Goal: Information Seeking & Learning: Find specific fact

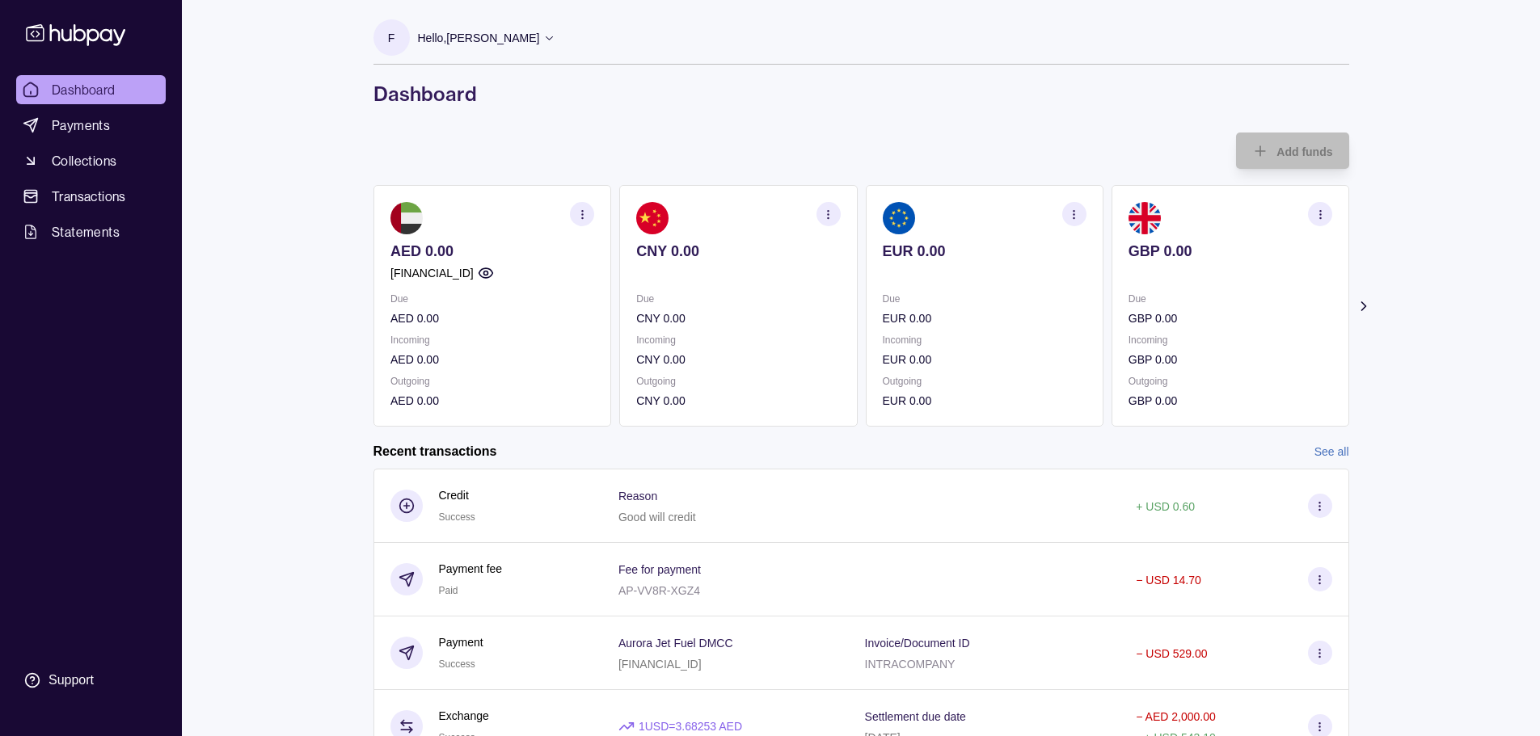
click at [251, 141] on div "Dashboard Payments Collections Transactions Statements Support F Hello, [PERSON…" at bounding box center [770, 444] width 1540 height 889
click at [115, 79] on link "Dashboard" at bounding box center [91, 89] width 150 height 29
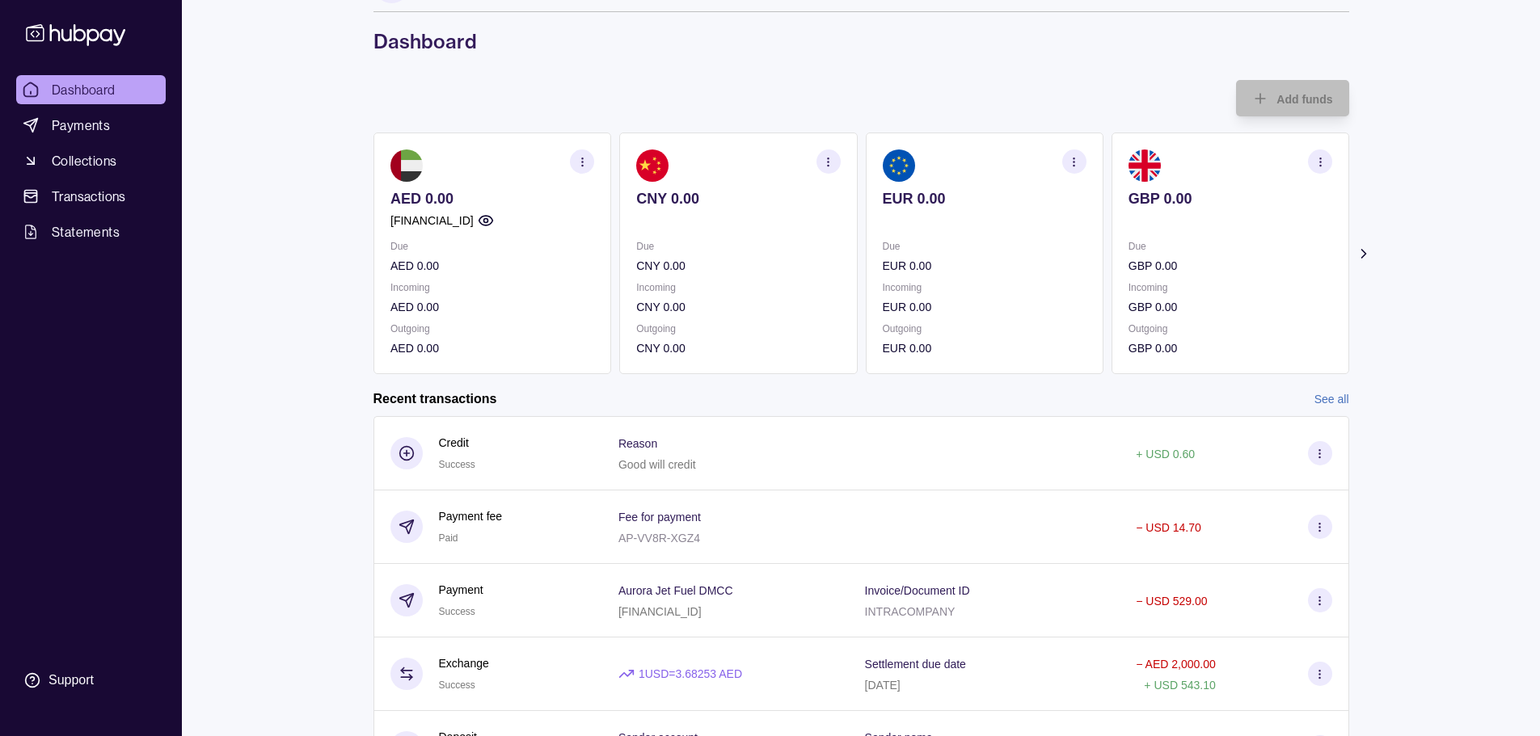
scroll to position [81, 0]
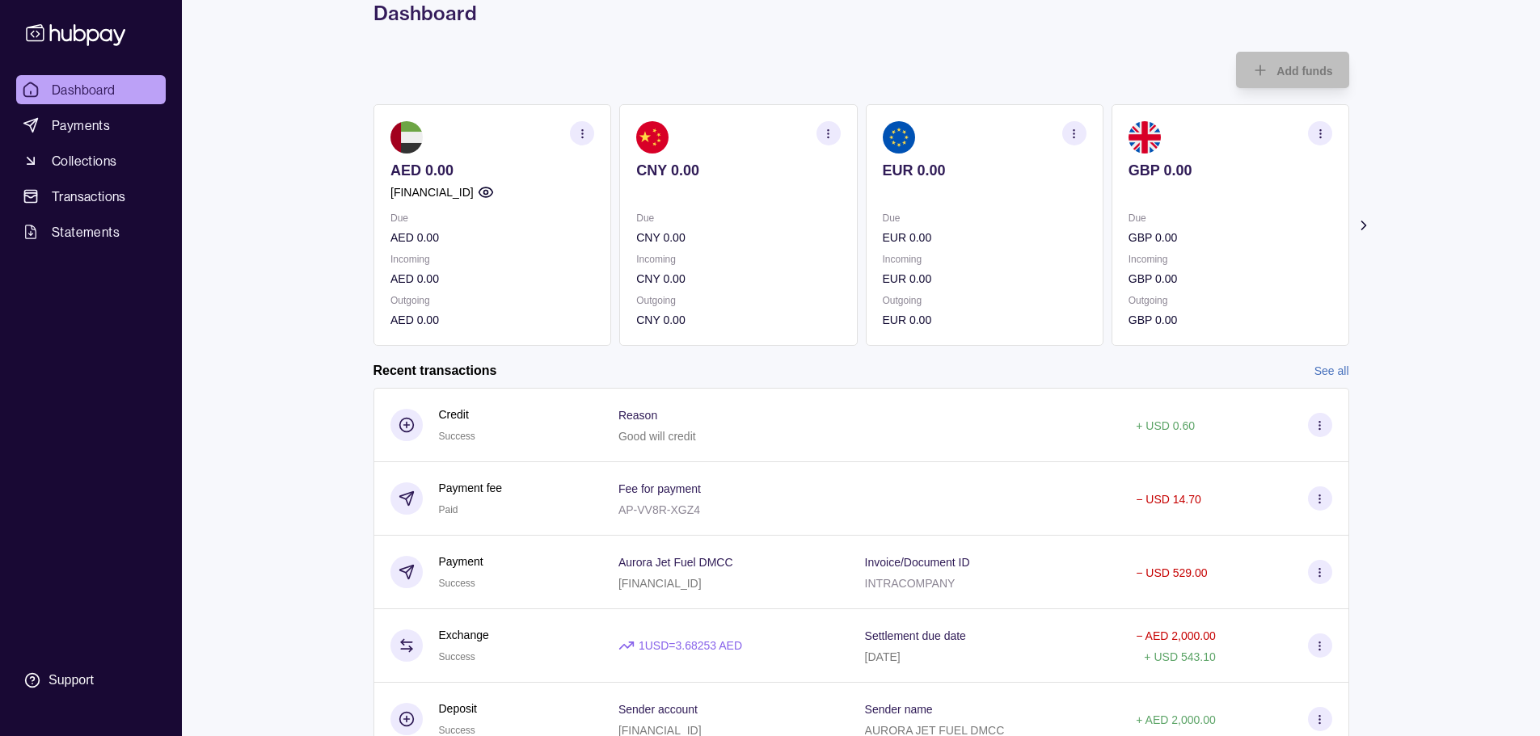
click at [1365, 223] on icon at bounding box center [1363, 225] width 16 height 16
click at [1364, 223] on icon at bounding box center [1363, 225] width 16 height 16
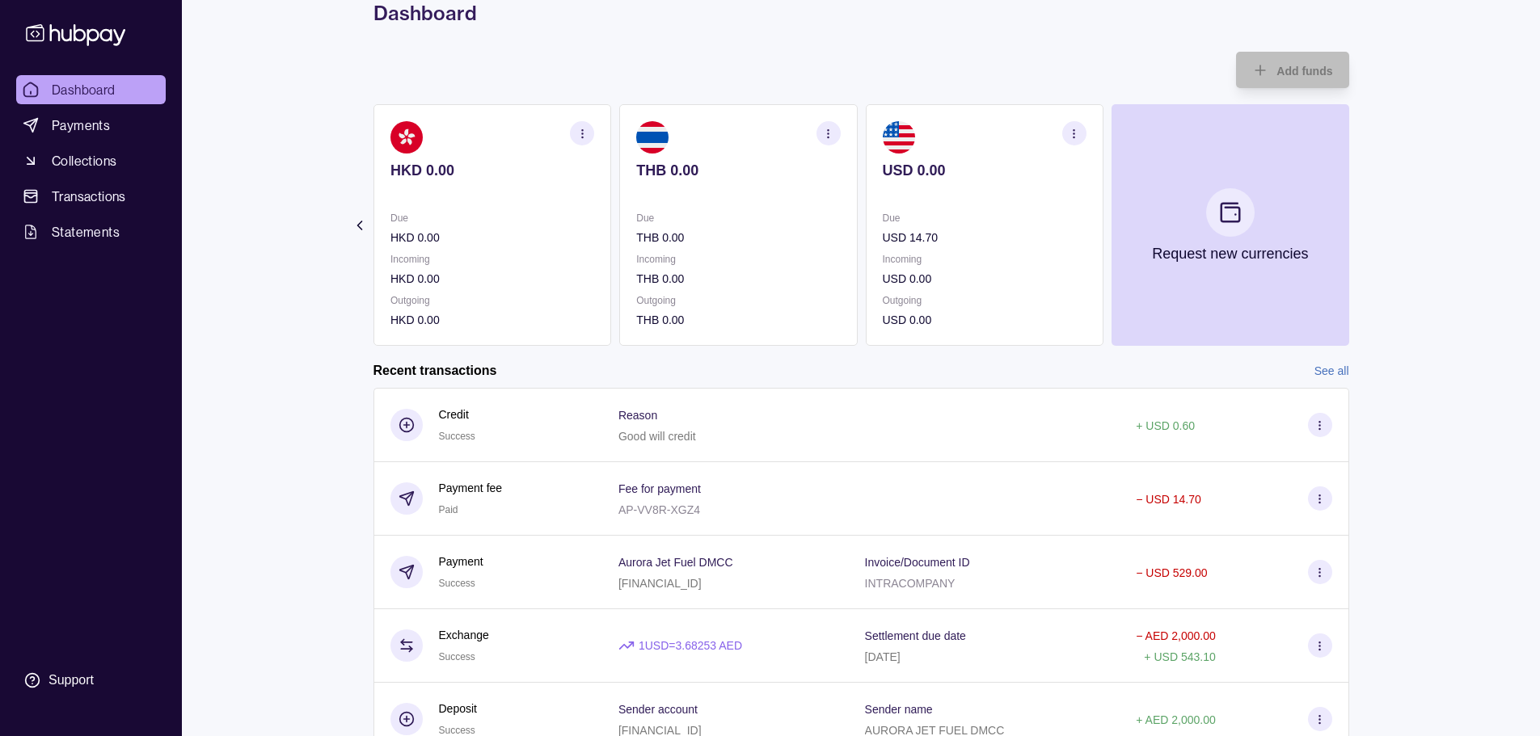
click at [361, 221] on icon at bounding box center [359, 225] width 4 height 8
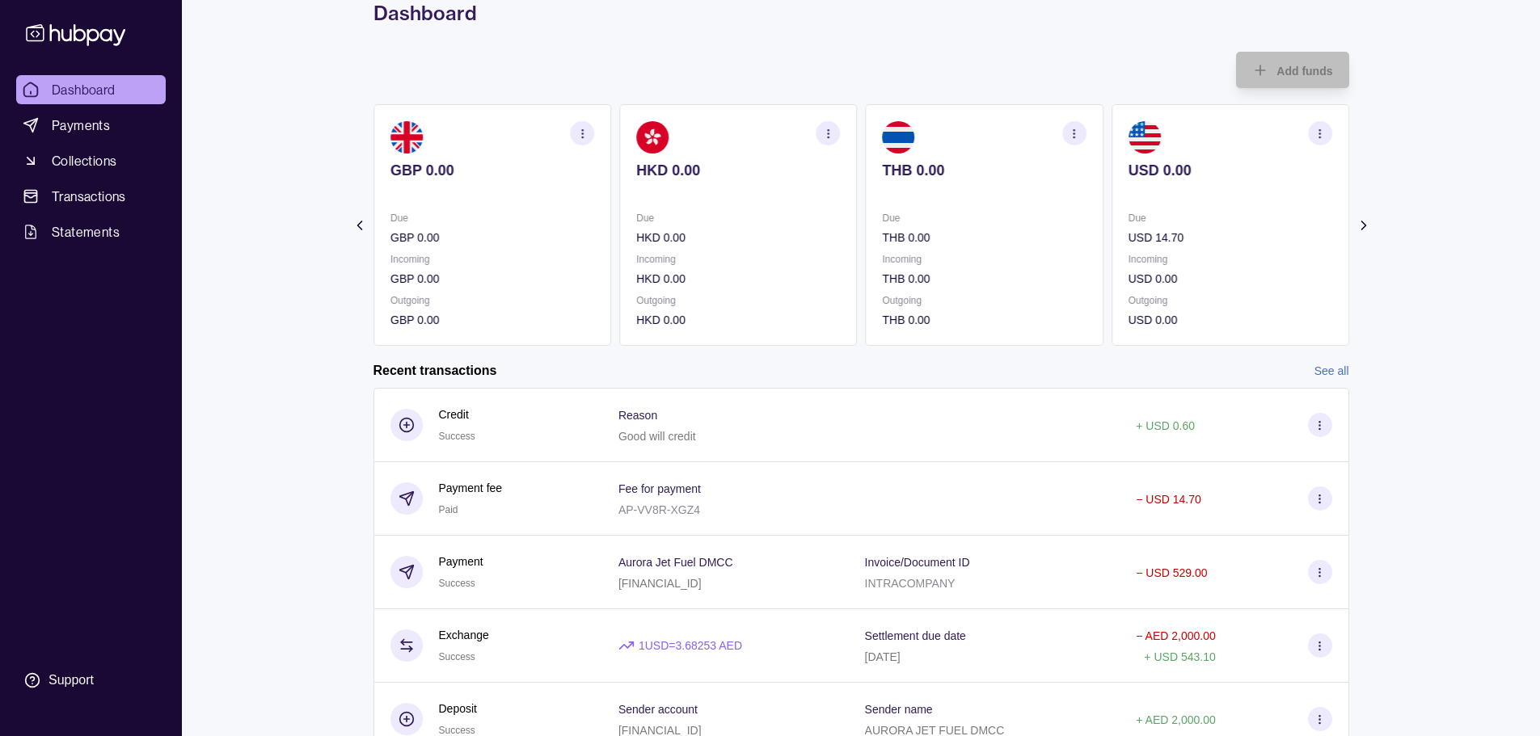
click at [361, 221] on icon at bounding box center [359, 225] width 4 height 8
click at [356, 222] on icon at bounding box center [359, 225] width 16 height 16
click at [1071, 129] on icon "button" at bounding box center [1074, 134] width 12 height 12
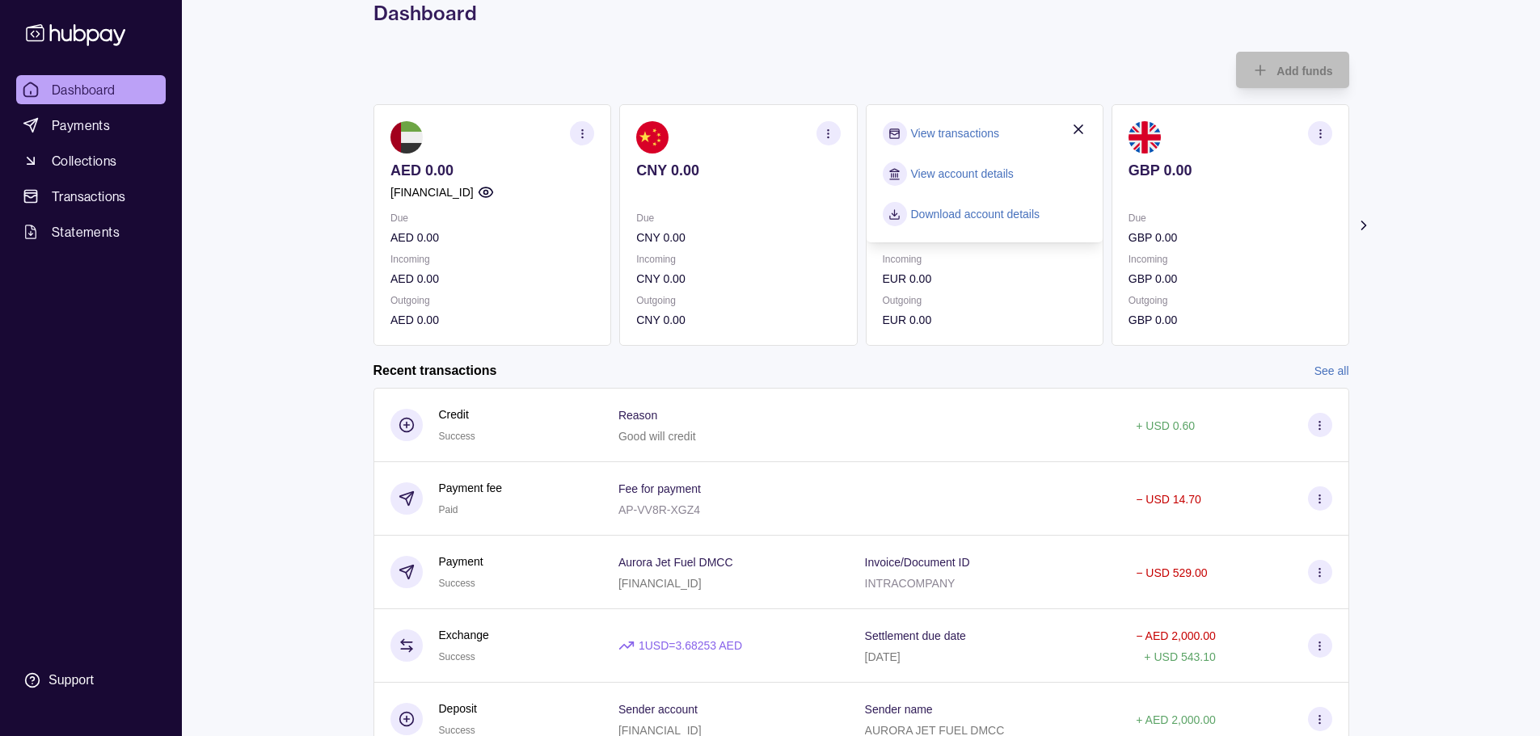
click at [980, 216] on link "Download account details" at bounding box center [974, 214] width 129 height 18
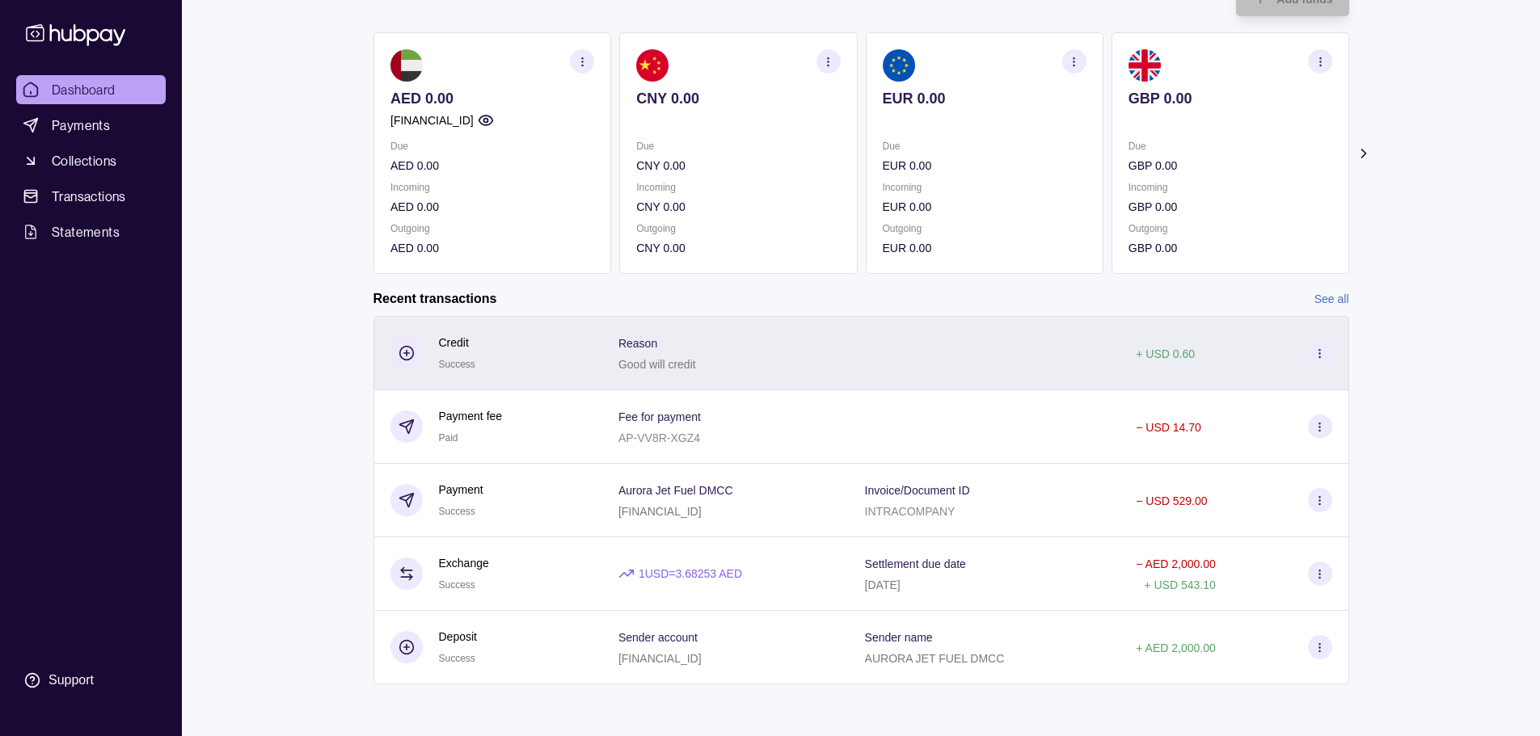
scroll to position [0, 0]
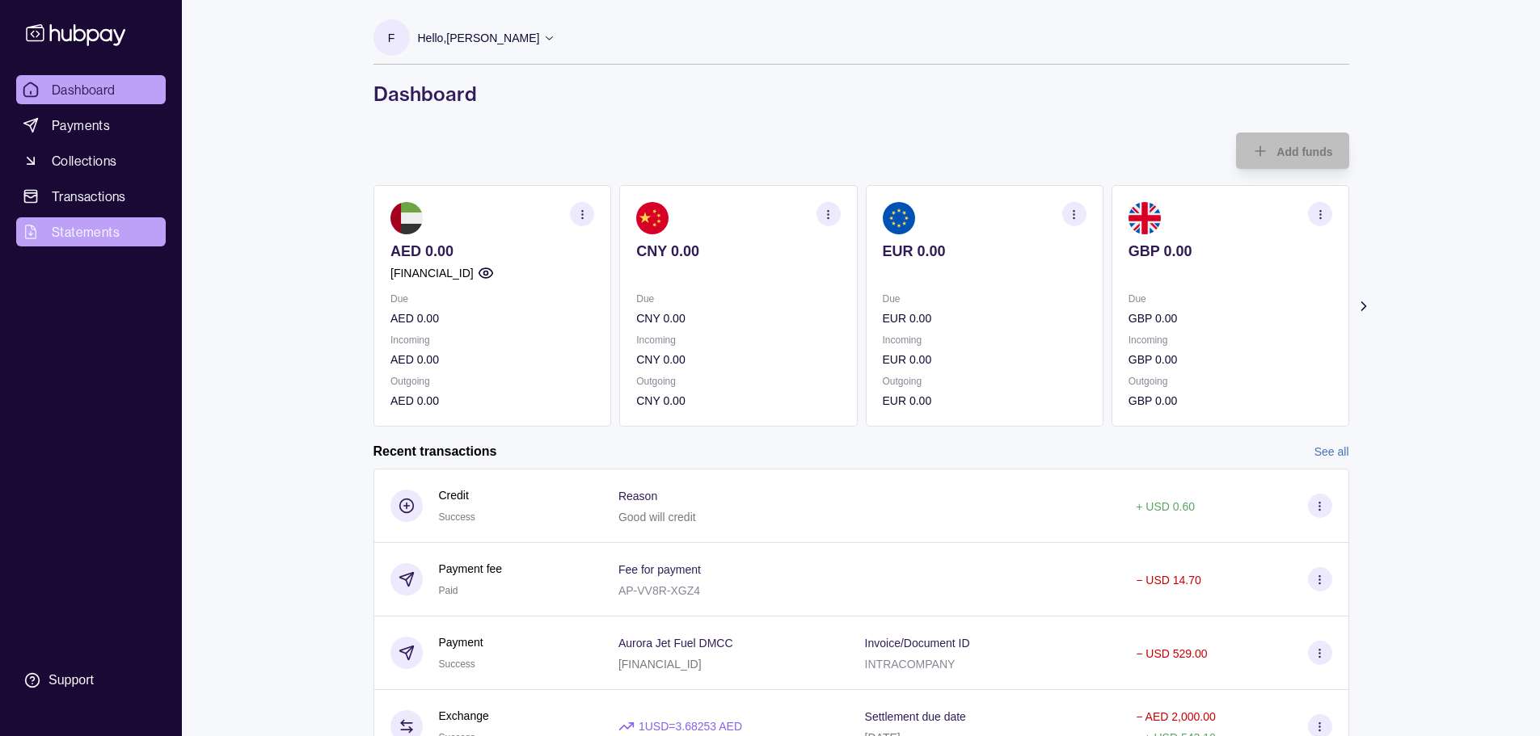
click at [92, 234] on span "Statements" at bounding box center [86, 231] width 68 height 19
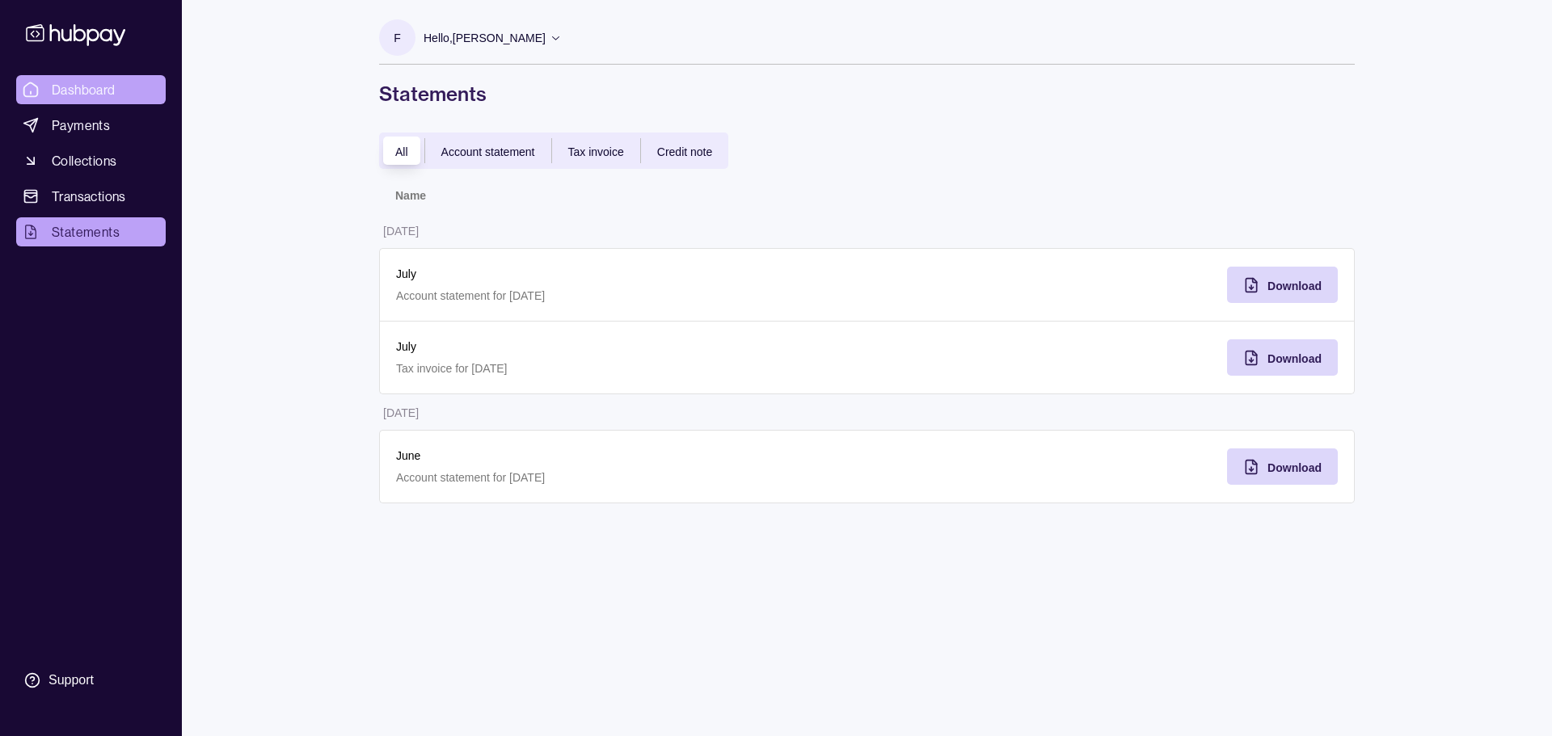
click at [103, 91] on span "Dashboard" at bounding box center [84, 89] width 64 height 19
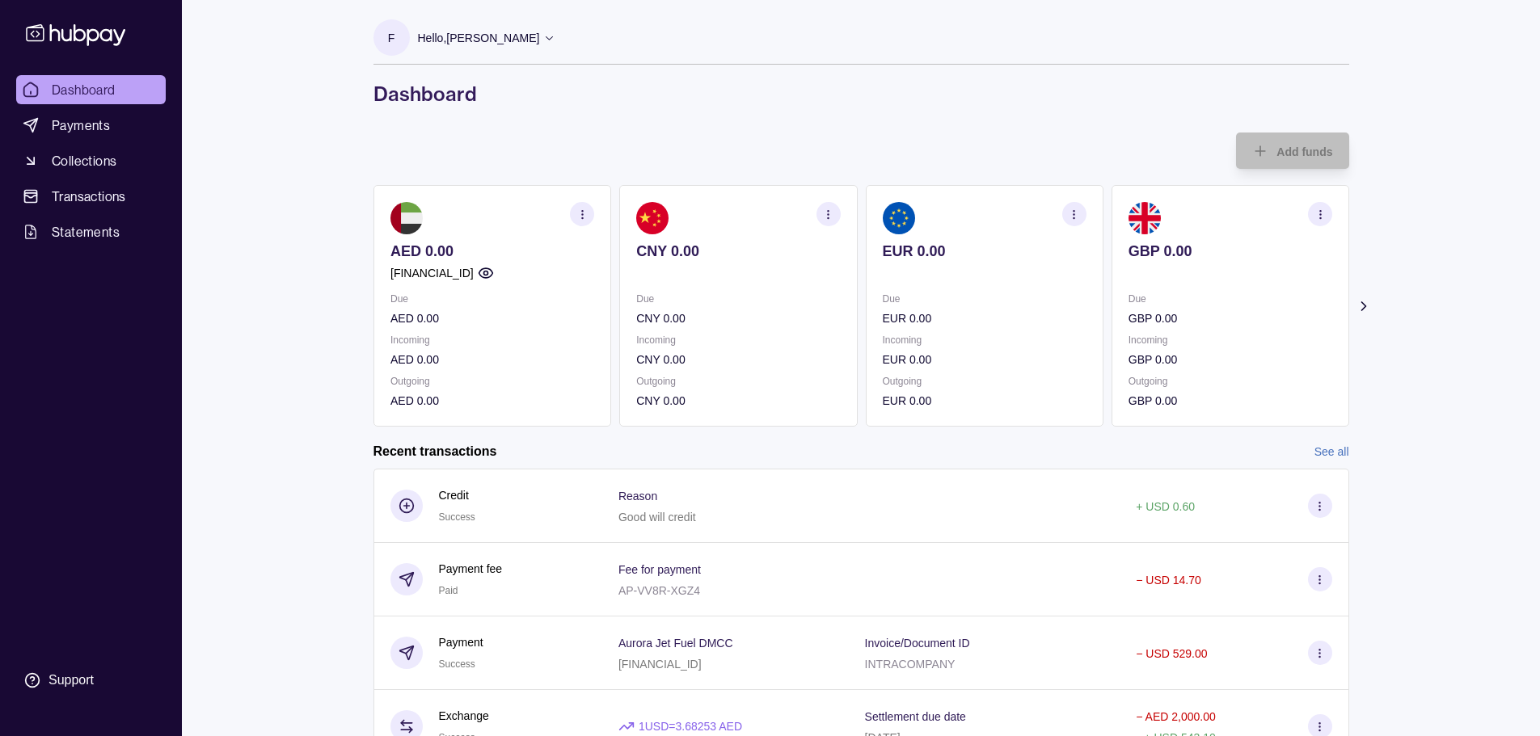
click at [1073, 206] on section "button" at bounding box center [1073, 214] width 24 height 24
click at [975, 255] on link "View account details" at bounding box center [961, 255] width 103 height 18
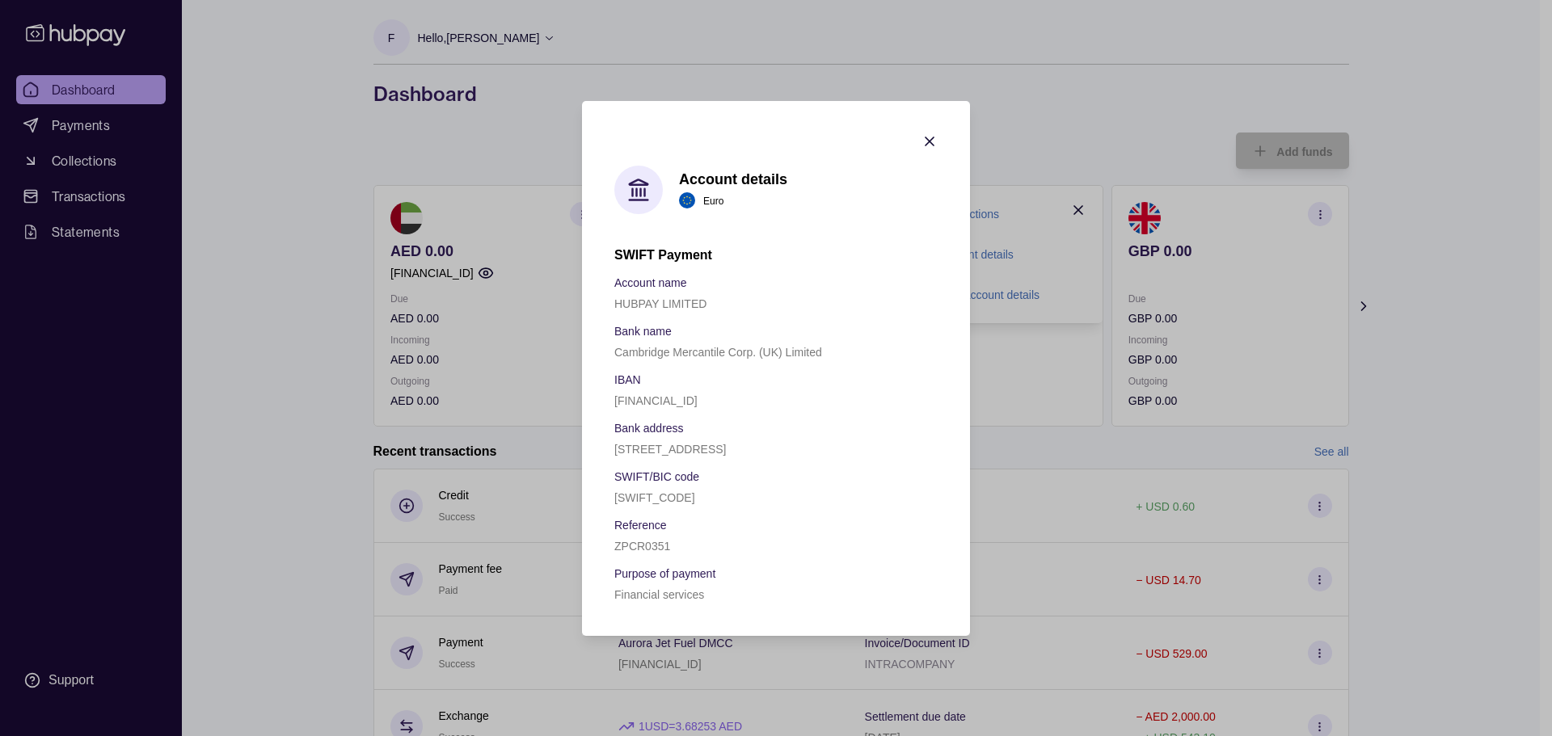
click at [926, 133] on icon "button" at bounding box center [929, 141] width 16 height 16
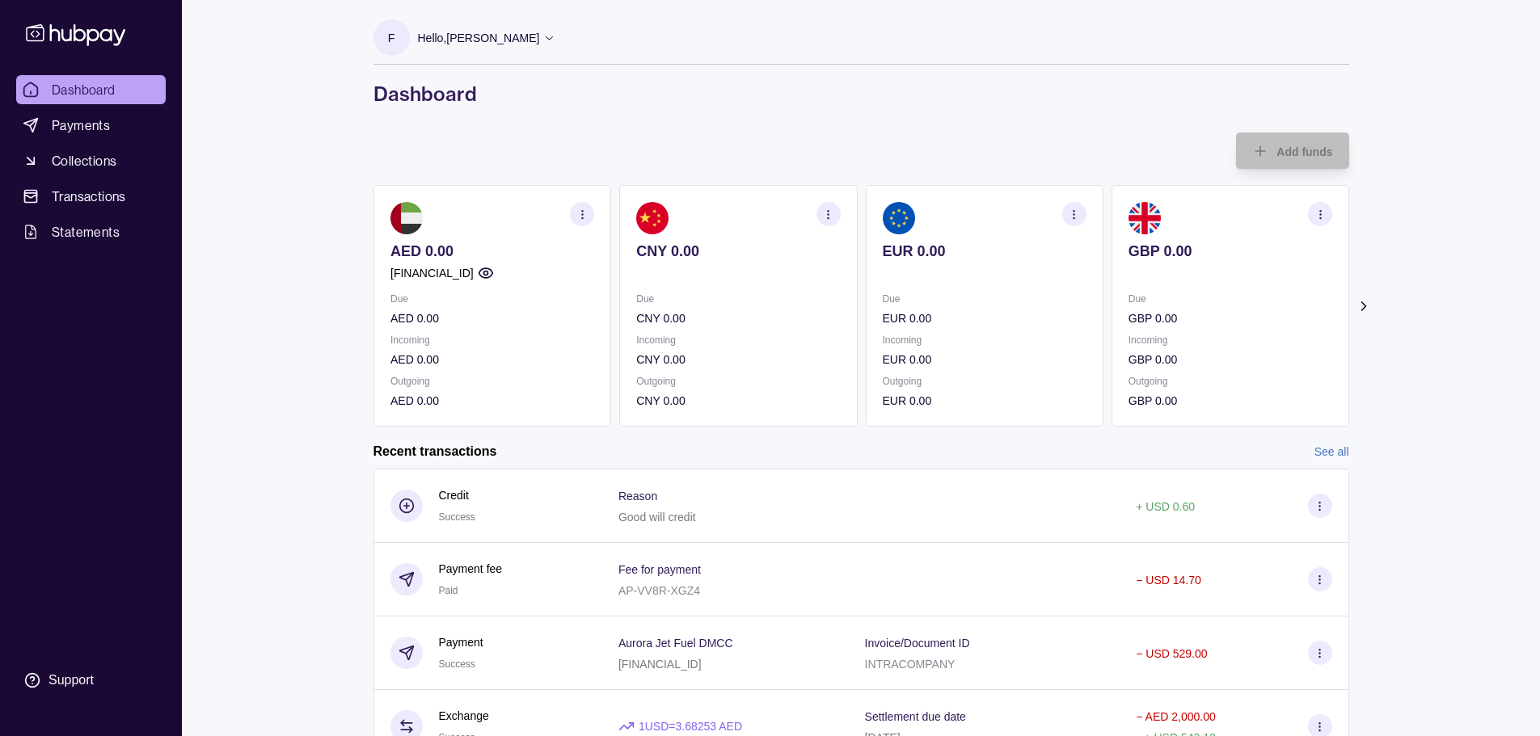
click at [1074, 213] on icon "button" at bounding box center [1074, 215] width 12 height 12
click at [950, 214] on link "View transactions" at bounding box center [954, 214] width 88 height 18
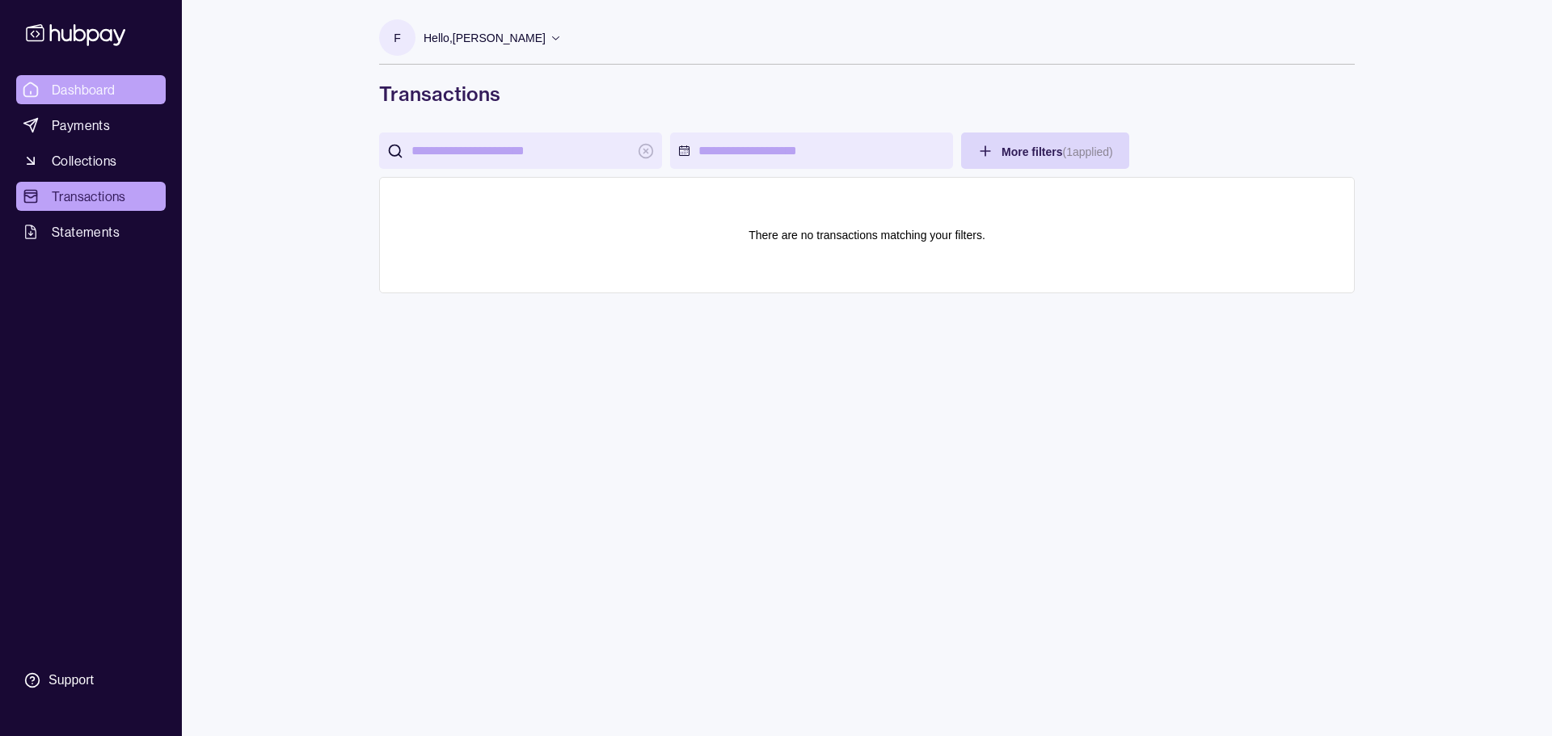
click at [96, 91] on span "Dashboard" at bounding box center [84, 89] width 64 height 19
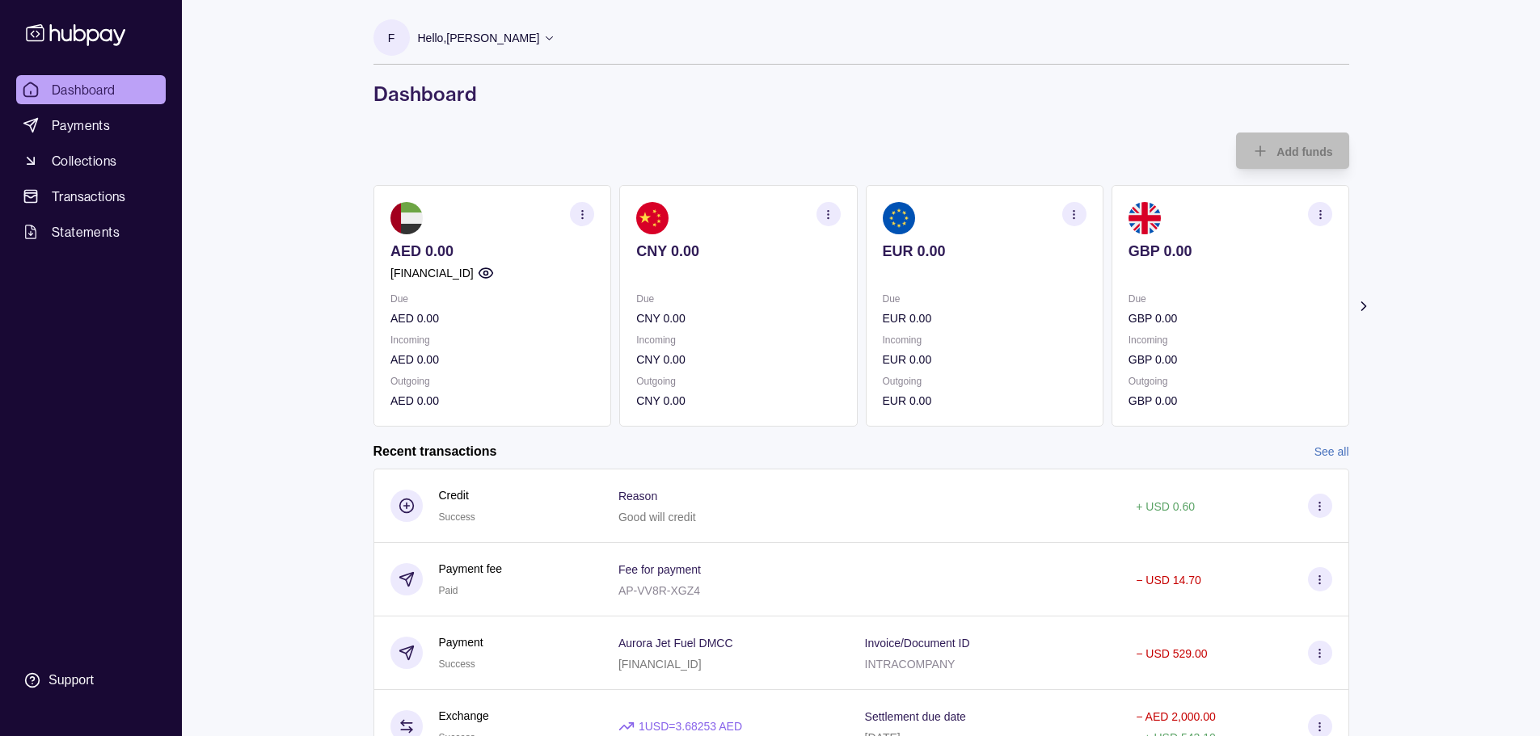
click at [1320, 209] on icon "button" at bounding box center [1319, 215] width 12 height 12
click at [1193, 255] on link "View account details" at bounding box center [1207, 255] width 103 height 18
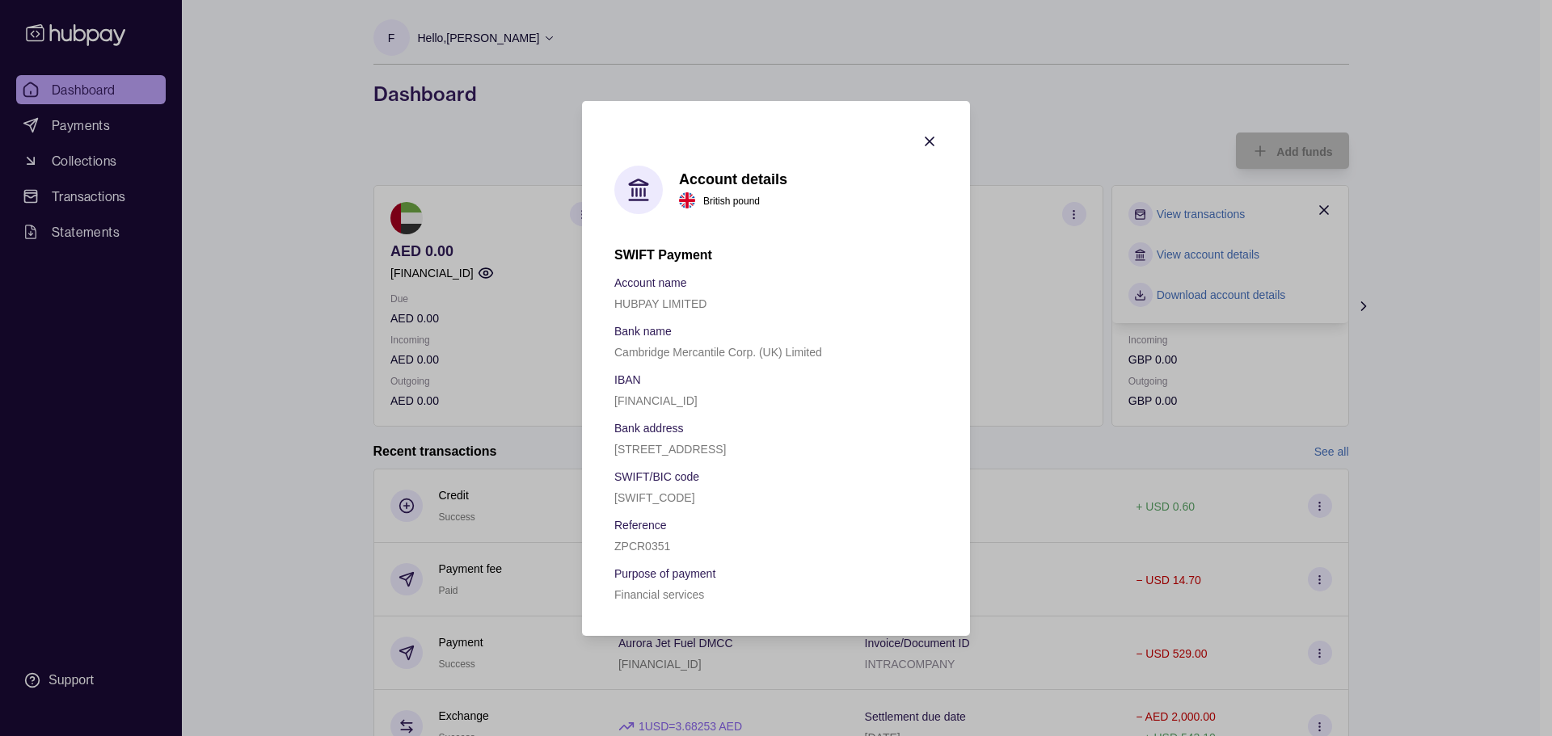
click at [931, 133] on icon "button" at bounding box center [929, 141] width 16 height 16
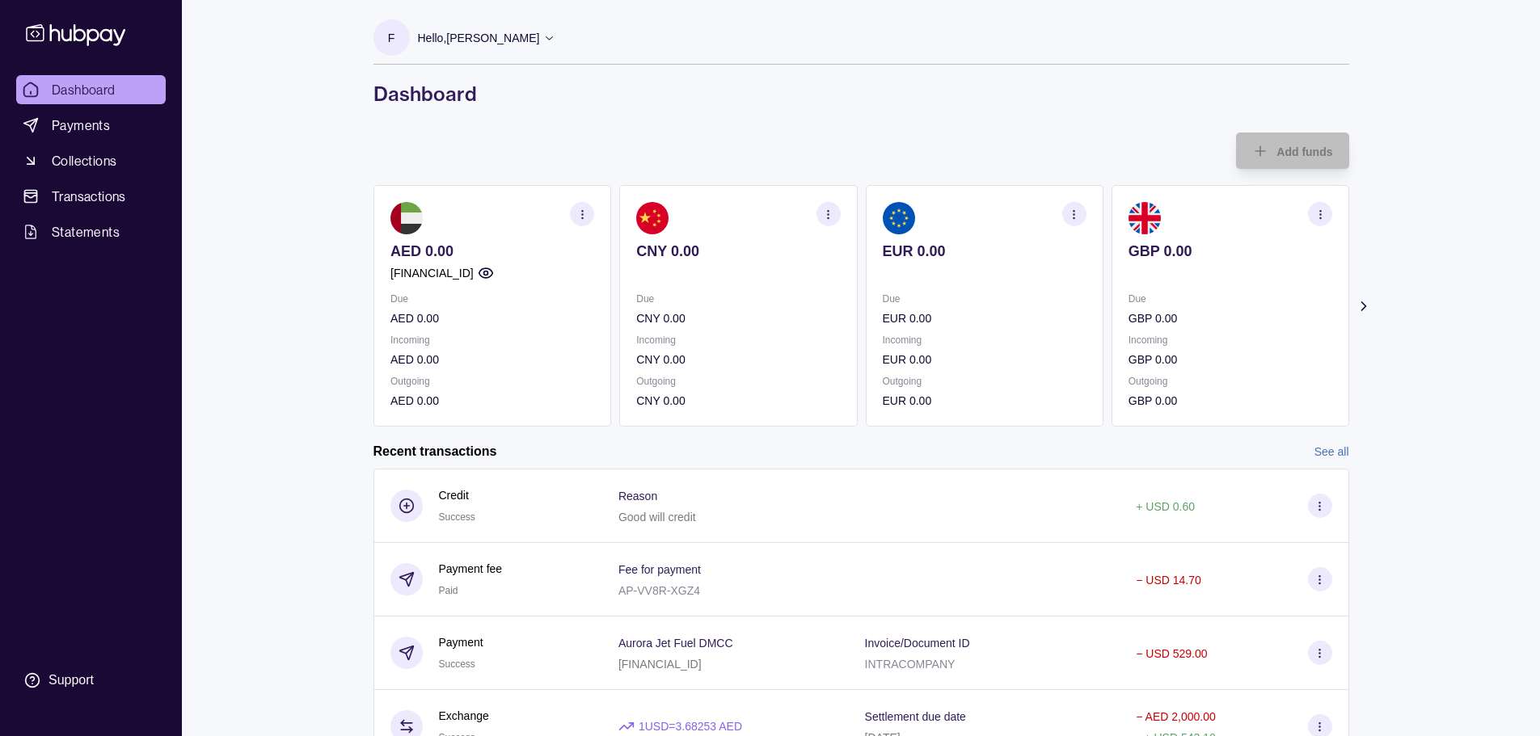
click at [585, 216] on icon "button" at bounding box center [581, 215] width 12 height 12
click at [477, 259] on link "View account details" at bounding box center [470, 255] width 103 height 18
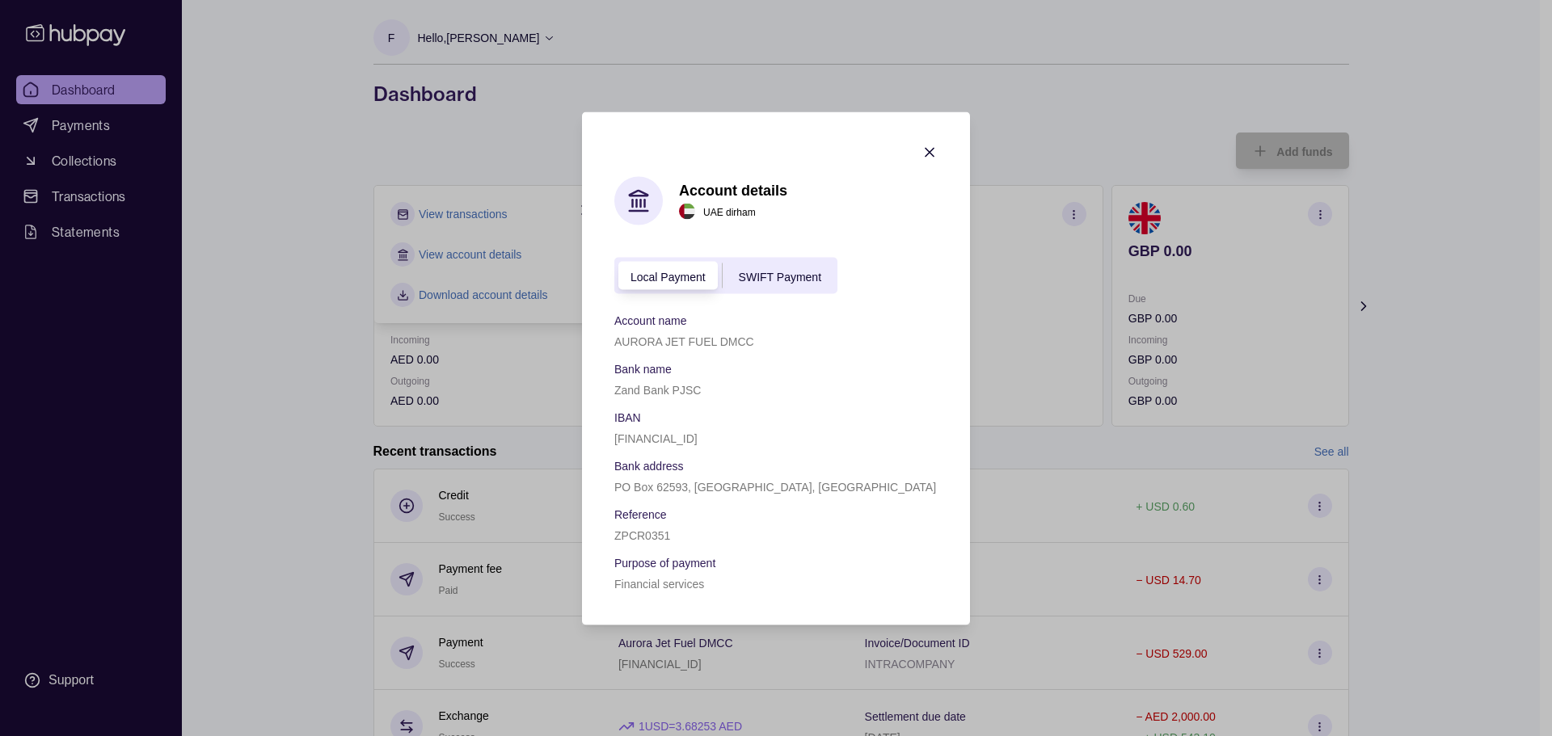
click at [779, 277] on span "SWIFT Payment" at bounding box center [780, 276] width 82 height 13
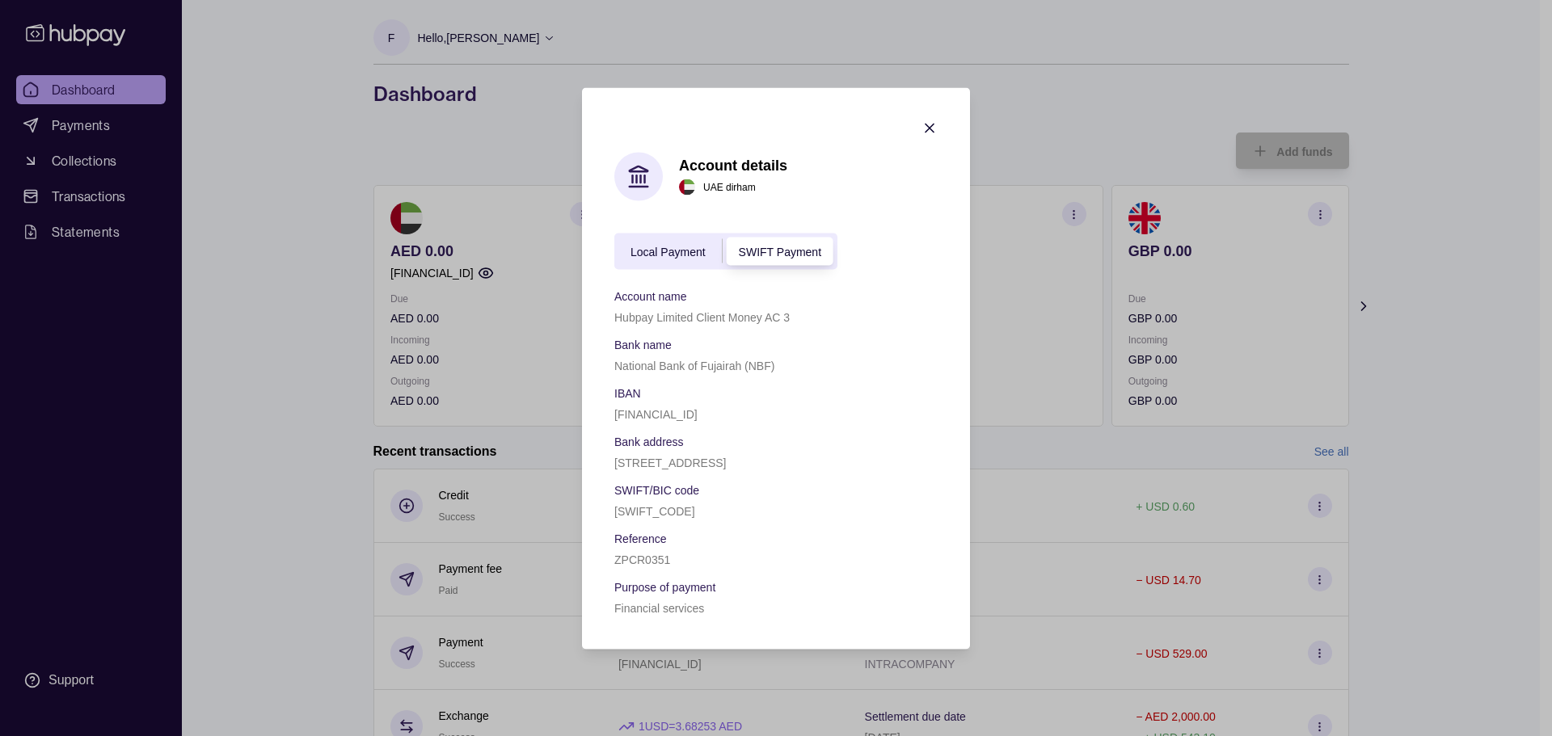
click at [927, 129] on icon "button" at bounding box center [929, 128] width 16 height 16
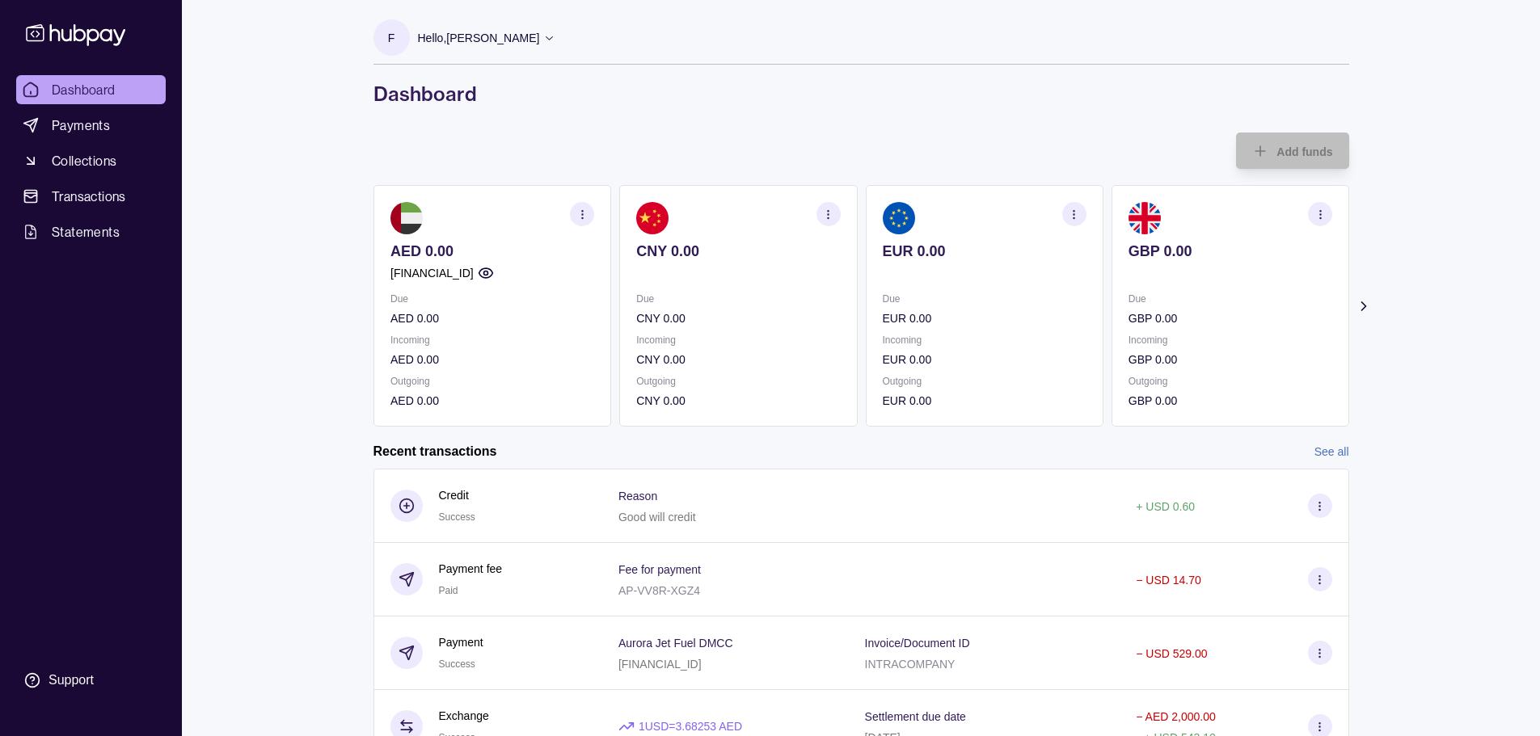
click at [829, 213] on icon "button" at bounding box center [828, 215] width 12 height 12
click at [729, 252] on link "View account details" at bounding box center [715, 255] width 103 height 18
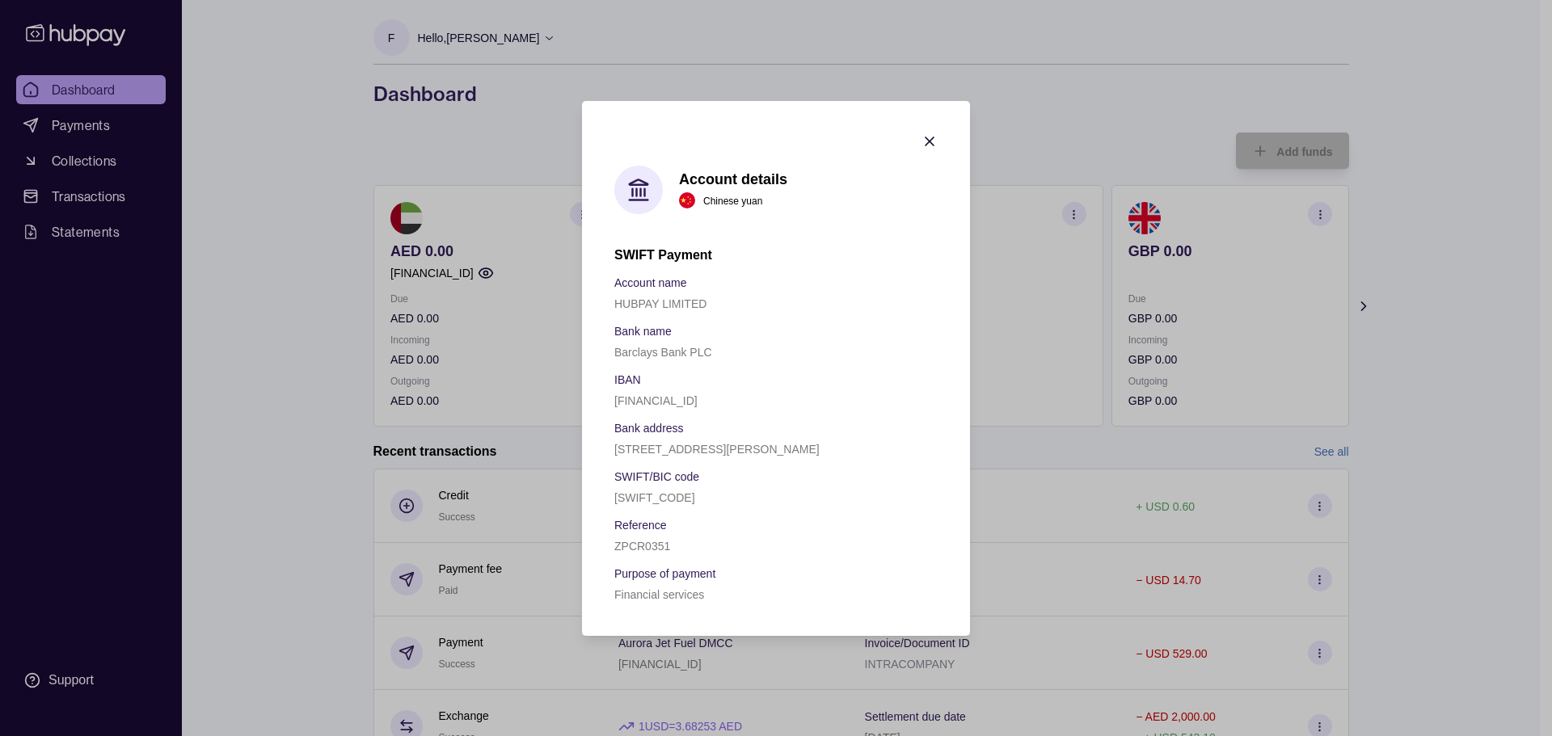
click at [929, 133] on icon "button" at bounding box center [929, 141] width 16 height 16
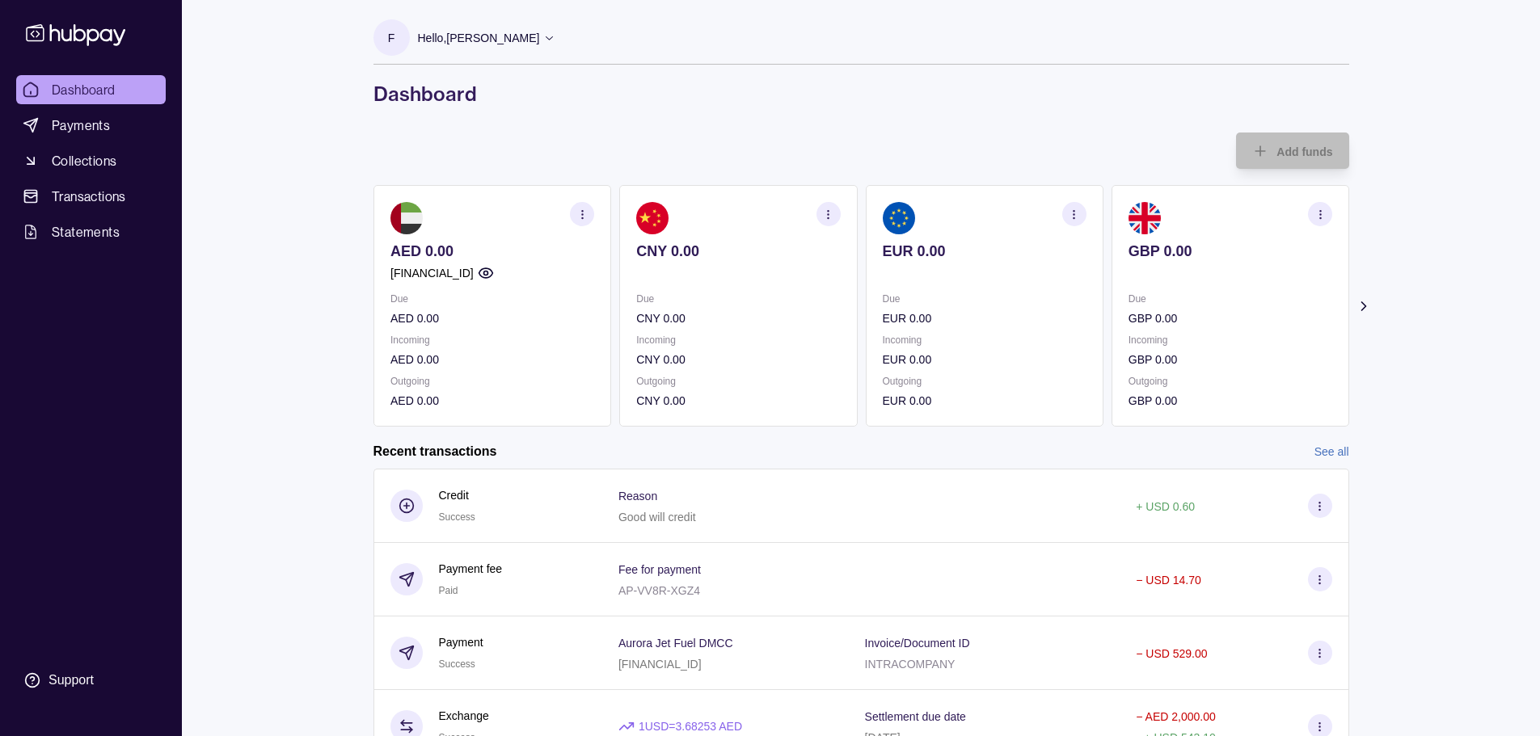
click at [1069, 215] on icon "button" at bounding box center [1074, 215] width 12 height 12
click at [1364, 309] on icon at bounding box center [1363, 306] width 16 height 16
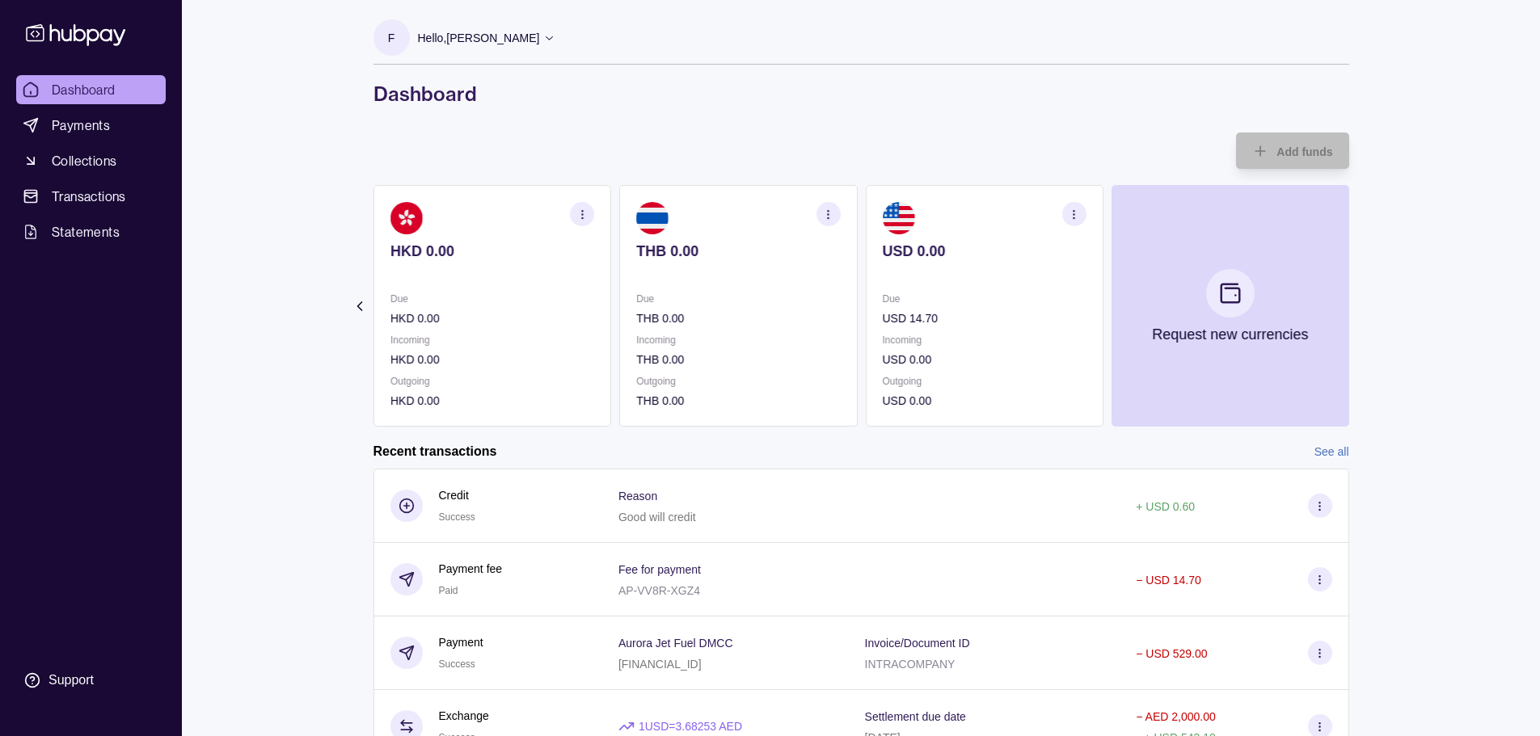
click at [355, 303] on icon at bounding box center [359, 306] width 16 height 16
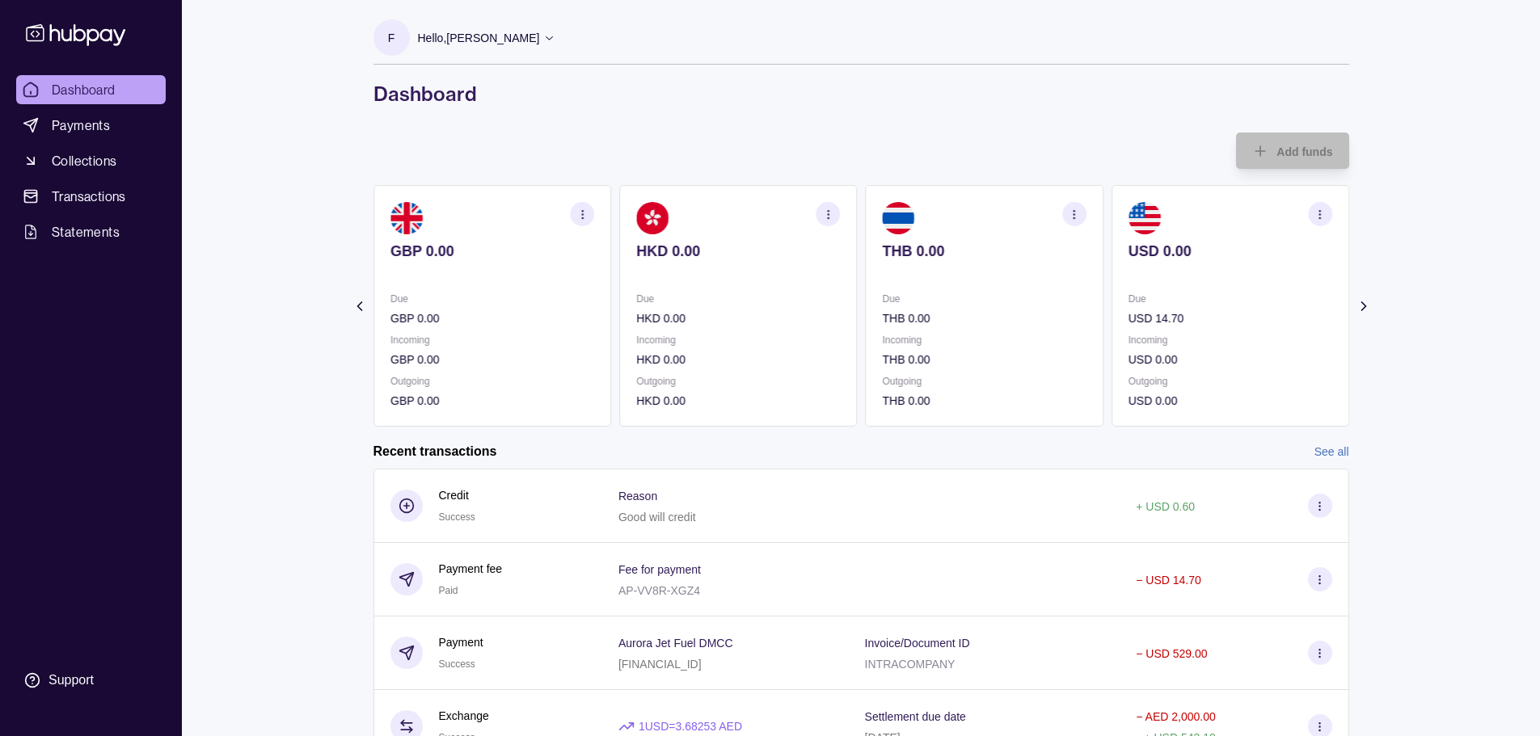
click at [355, 304] on icon at bounding box center [359, 306] width 16 height 16
click at [1063, 213] on section "button" at bounding box center [1073, 214] width 24 height 24
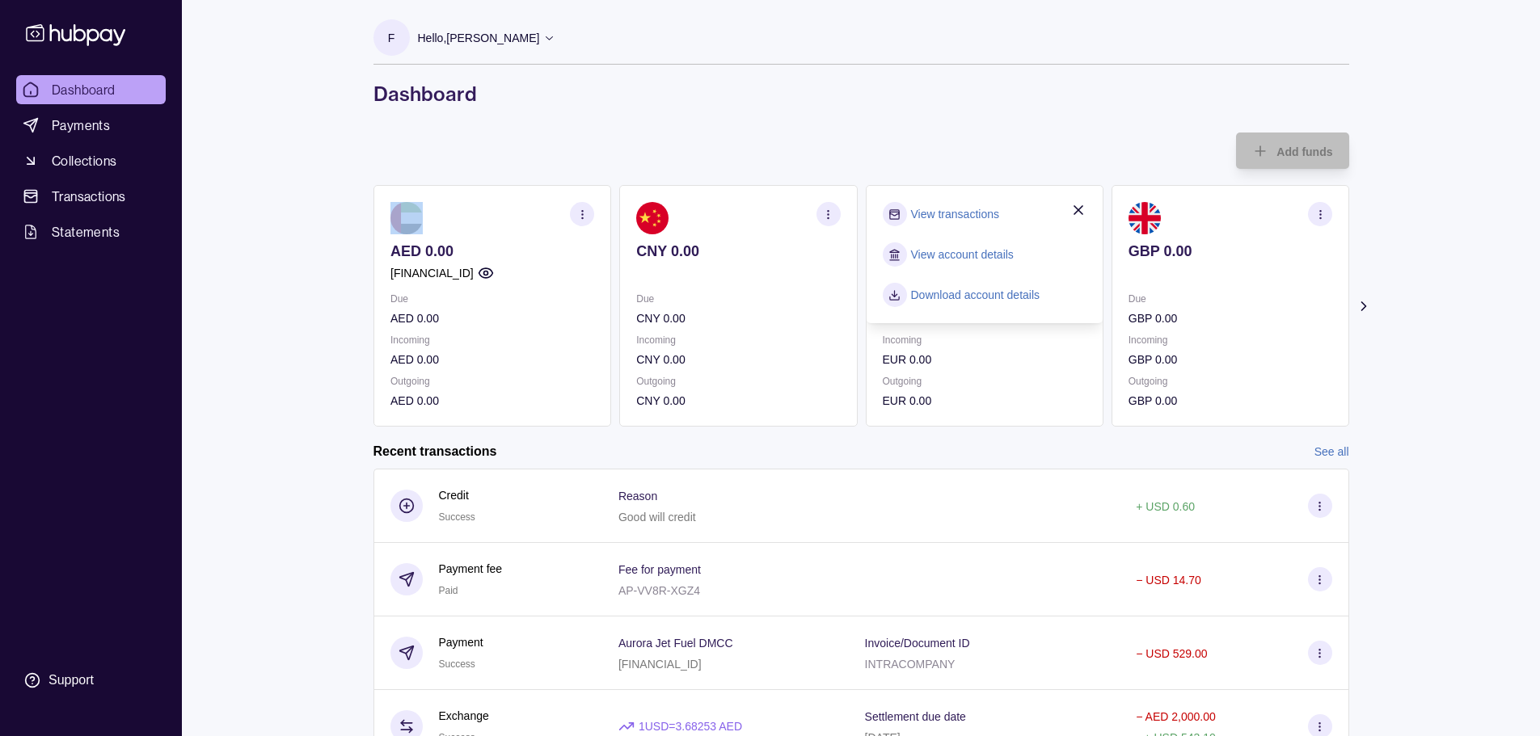
click at [968, 252] on link "View account details" at bounding box center [961, 255] width 103 height 18
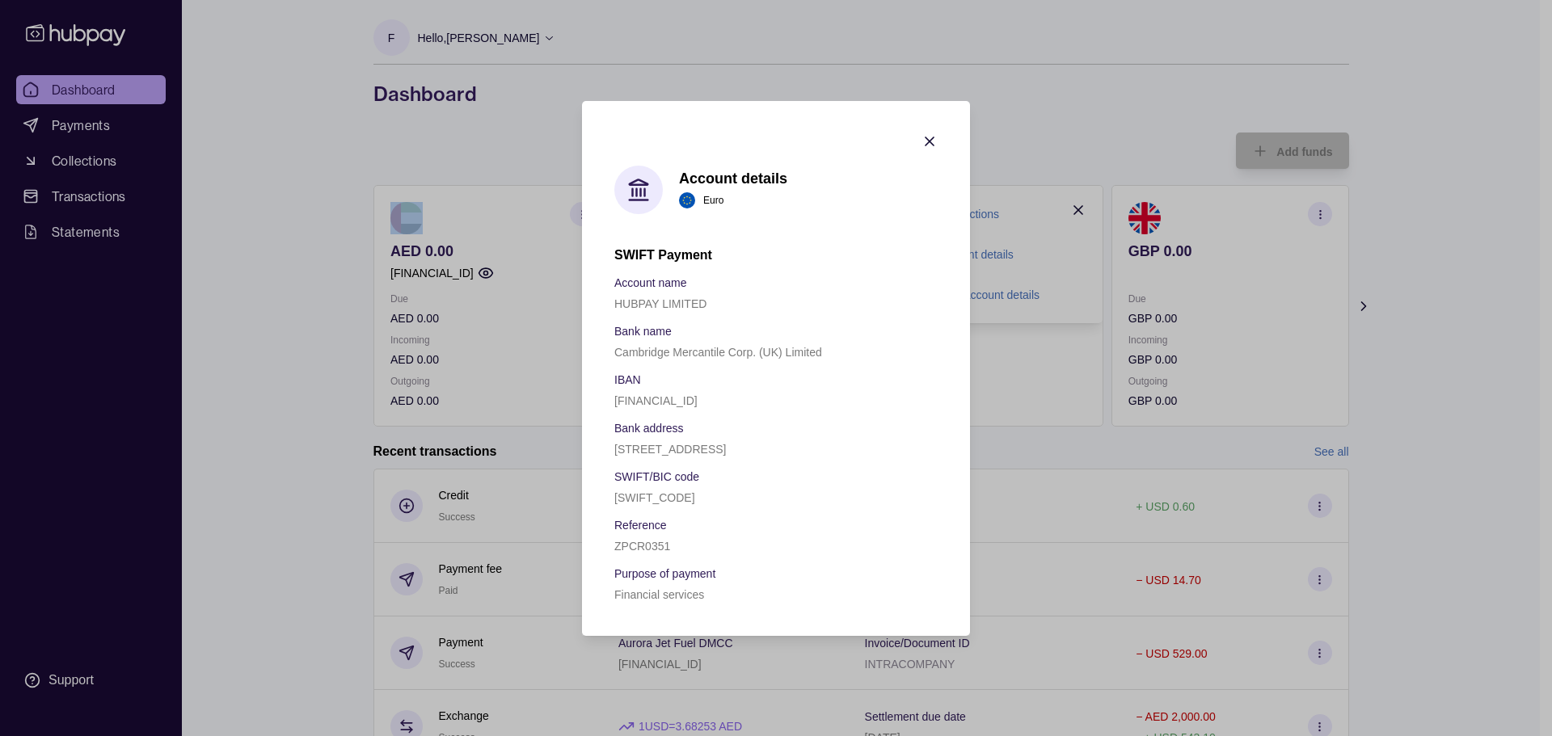
click at [933, 133] on icon "button" at bounding box center [929, 141] width 16 height 16
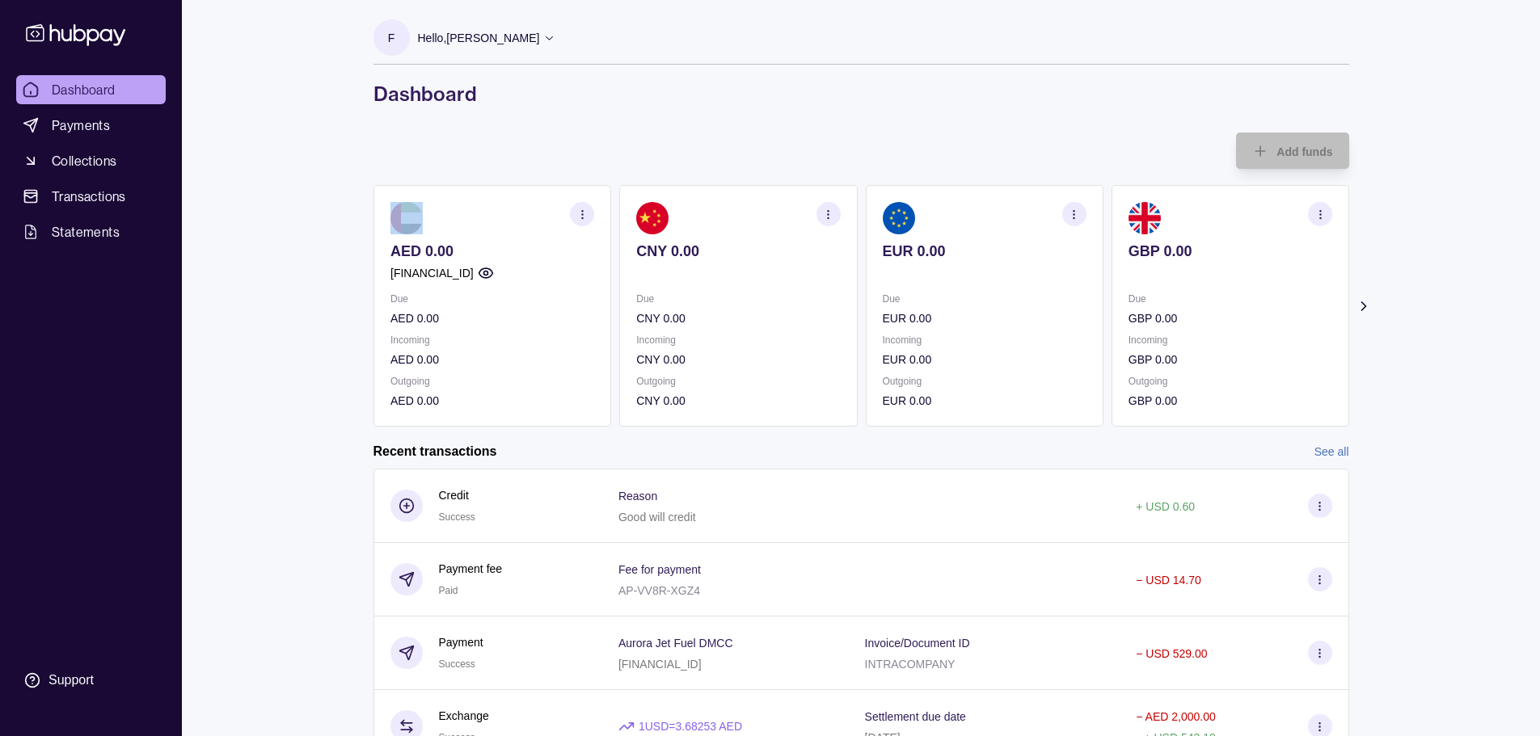
click at [1073, 214] on circle "button" at bounding box center [1073, 213] width 1 height 1
click at [922, 145] on div "Add funds AED 0.00 [FINANCIAL_ID] Due AED 0.00 Incoming AED 0.00 Outgoing AED 0…" at bounding box center [861, 280] width 976 height 294
click at [1071, 217] on icon "button" at bounding box center [1074, 215] width 12 height 12
click at [955, 254] on link "View account details" at bounding box center [961, 255] width 103 height 18
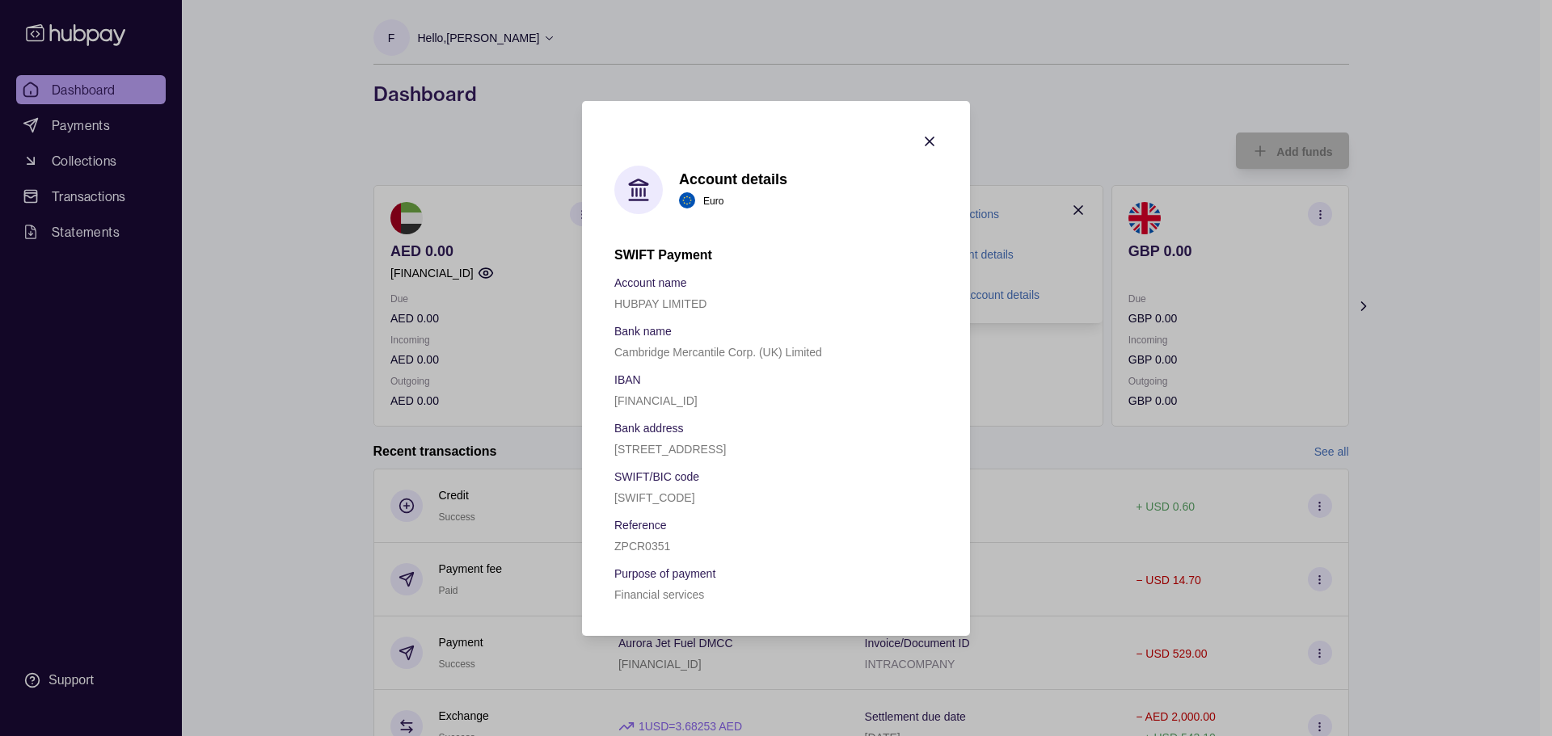
click at [926, 133] on icon "button" at bounding box center [929, 141] width 16 height 16
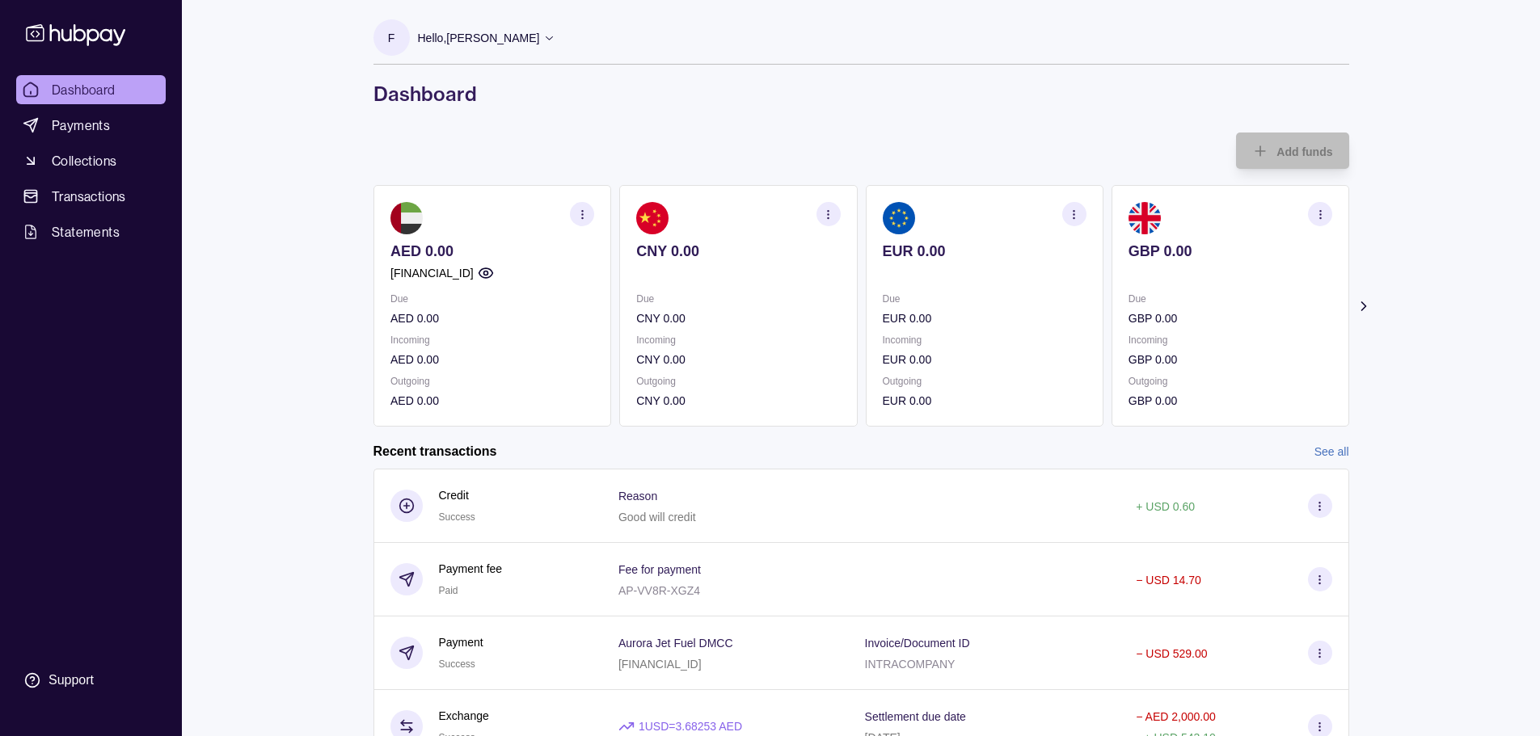
click at [584, 213] on icon "button" at bounding box center [581, 215] width 12 height 12
click at [463, 216] on link "View transactions" at bounding box center [463, 214] width 88 height 18
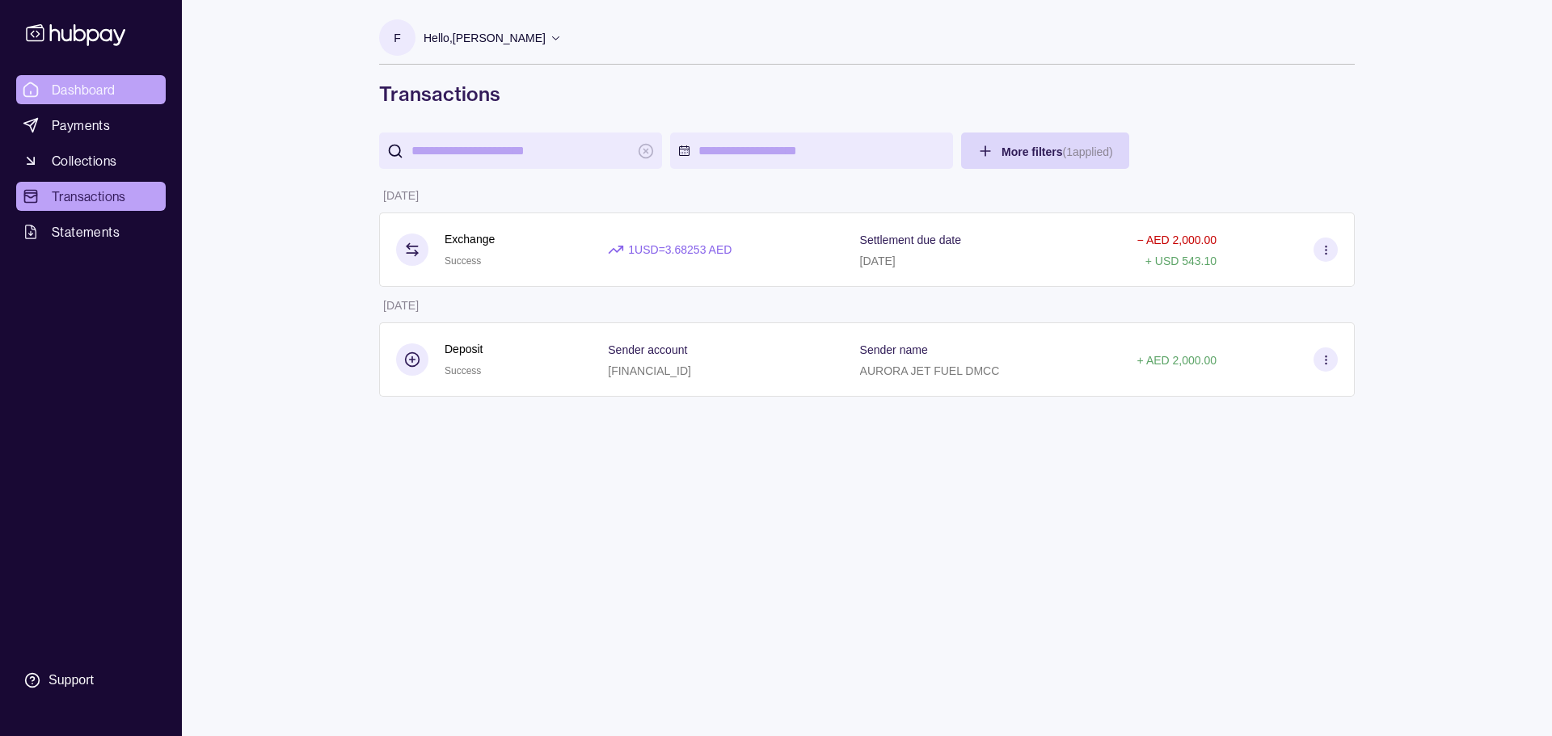
click at [86, 90] on span "Dashboard" at bounding box center [84, 89] width 64 height 19
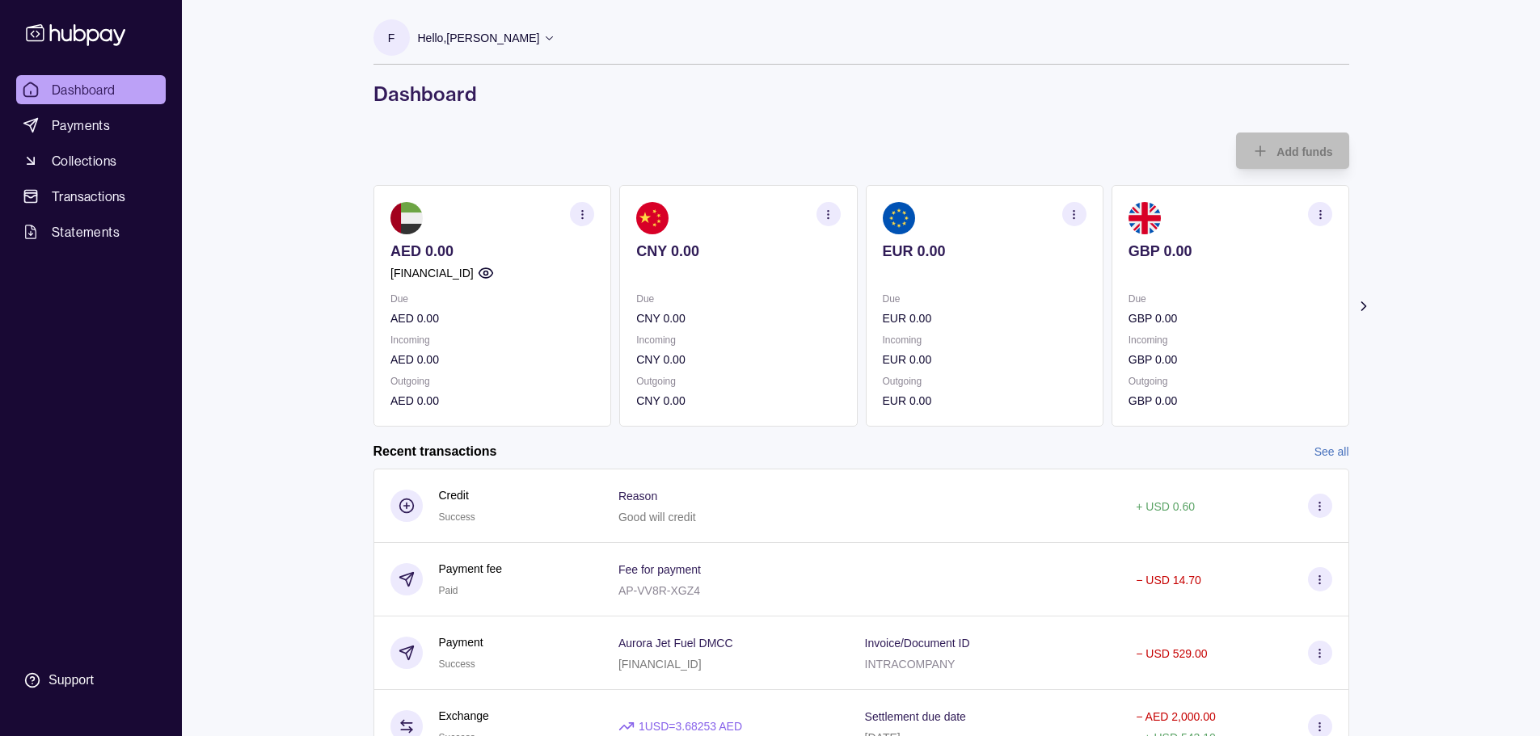
click at [1076, 213] on icon "button" at bounding box center [1074, 215] width 12 height 12
click at [947, 255] on link "View account details" at bounding box center [961, 255] width 103 height 18
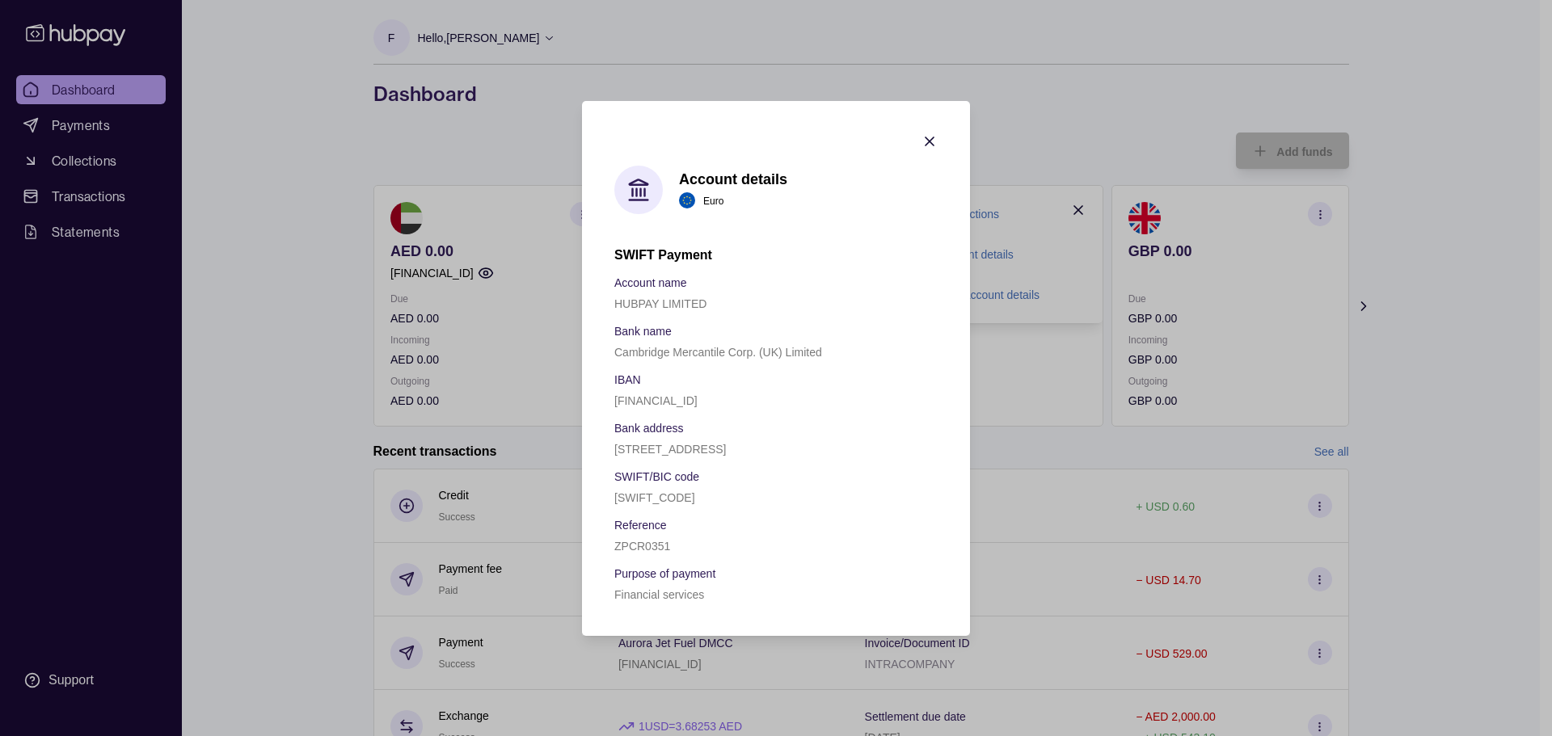
click at [924, 133] on icon "button" at bounding box center [929, 141] width 16 height 16
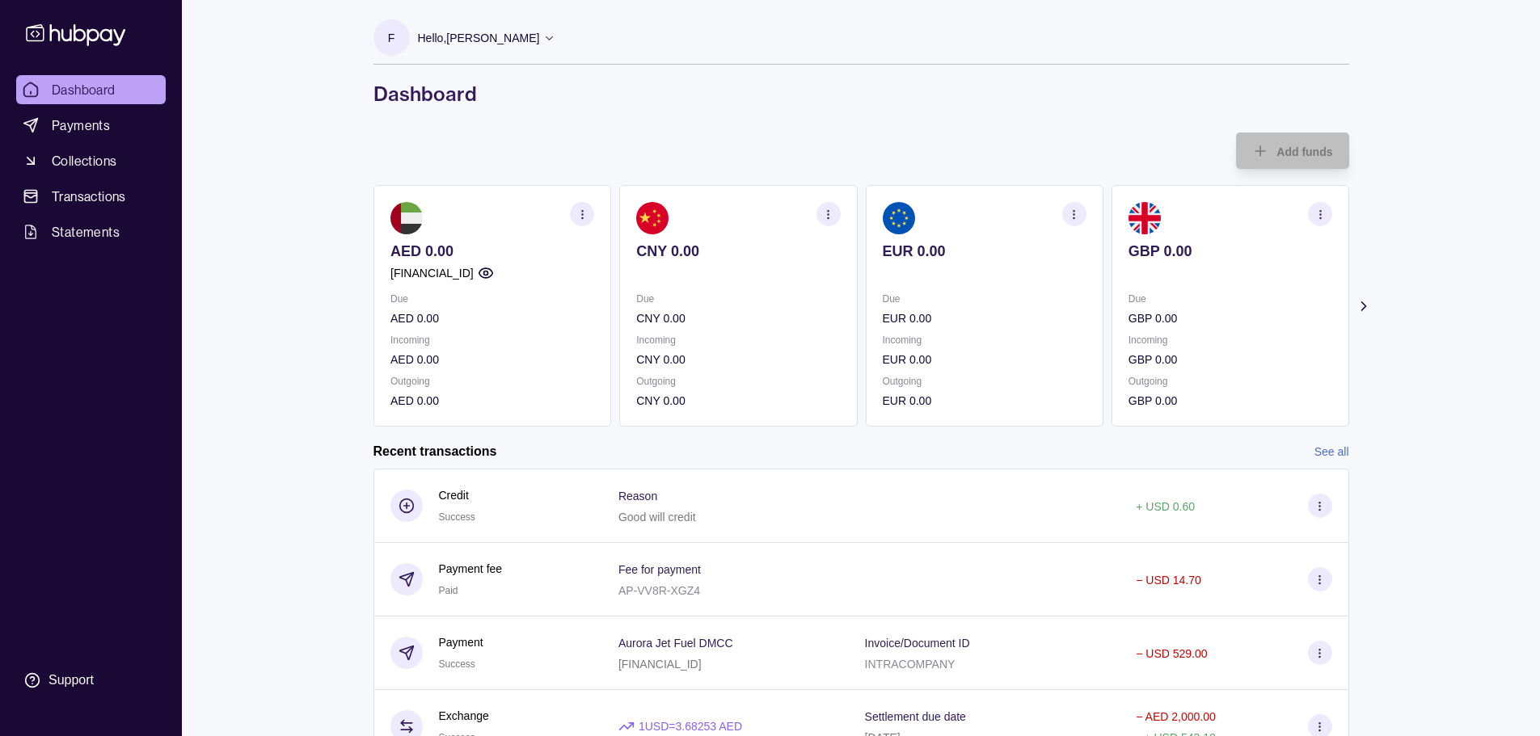
click at [543, 37] on icon at bounding box center [549, 38] width 12 height 12
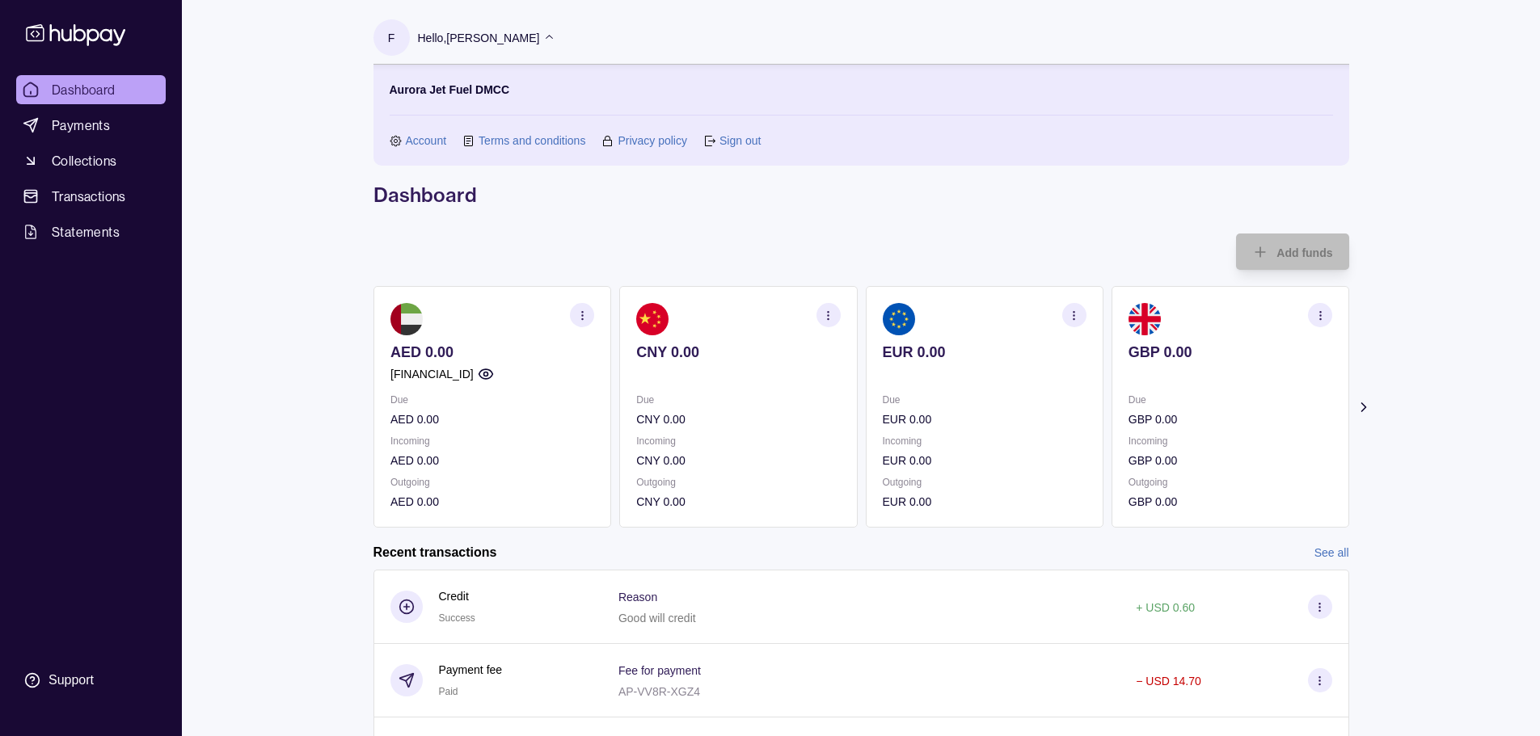
click at [419, 140] on link "Account" at bounding box center [426, 141] width 41 height 18
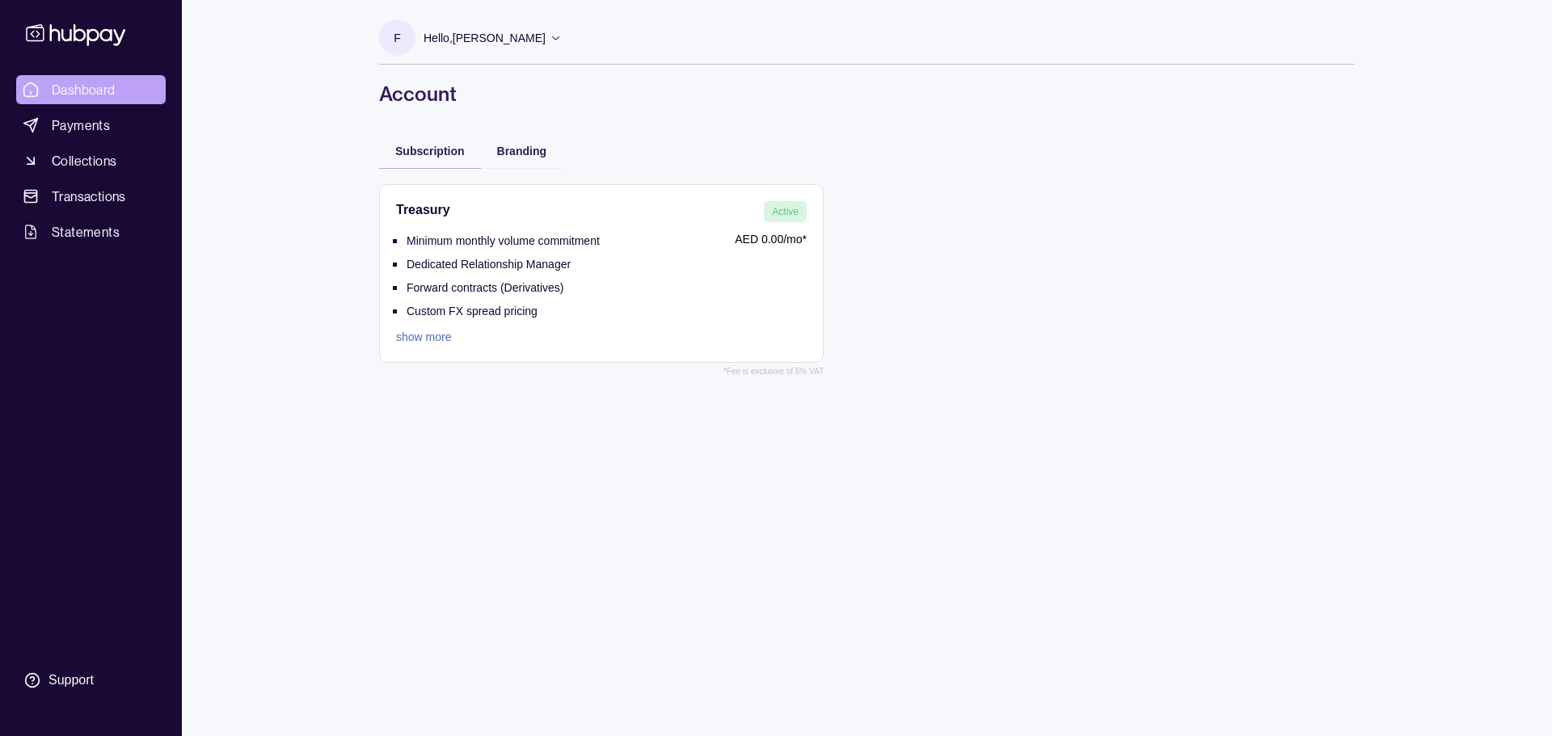
click at [82, 91] on span "Dashboard" at bounding box center [84, 89] width 64 height 19
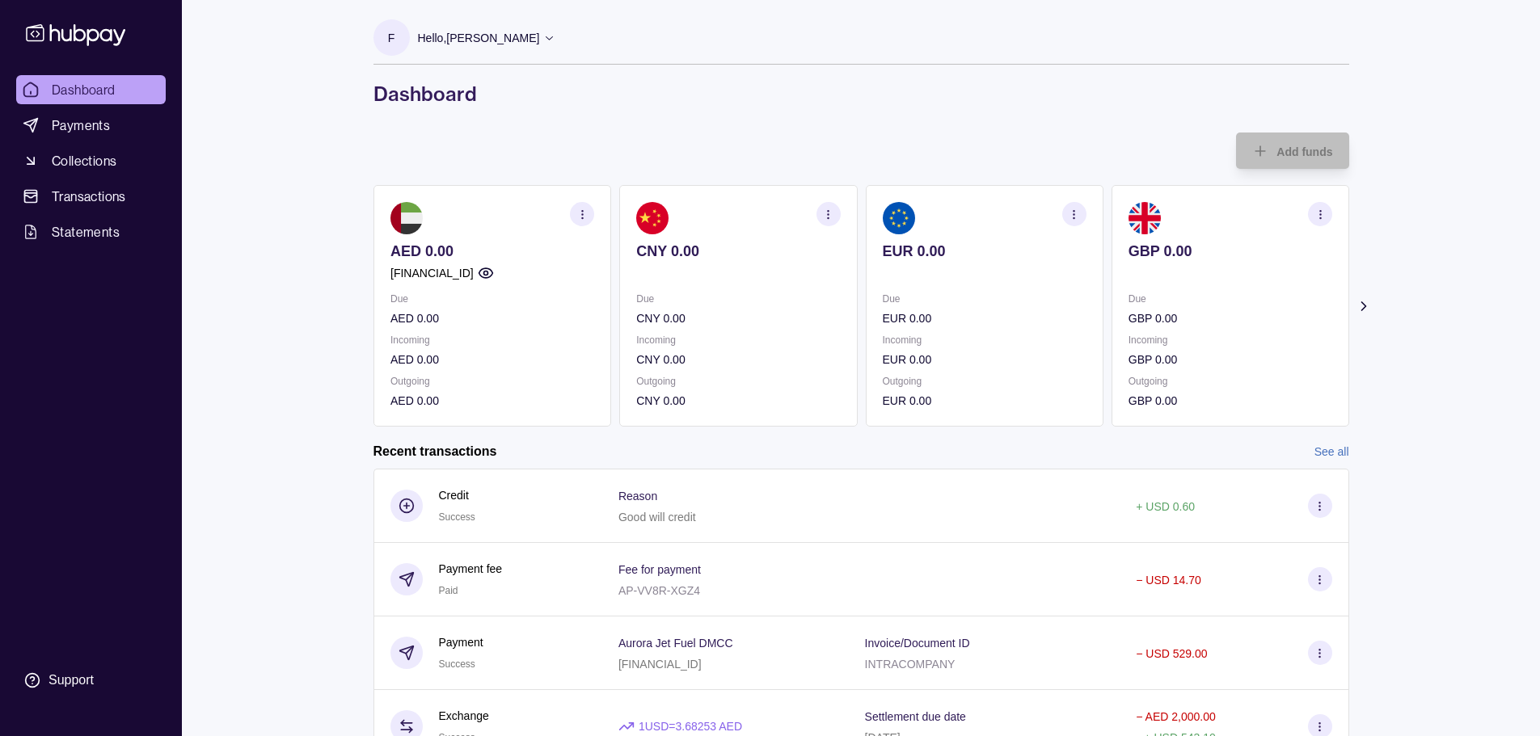
click at [1074, 217] on circle "button" at bounding box center [1073, 217] width 1 height 1
click at [958, 254] on link "View account details" at bounding box center [961, 255] width 103 height 18
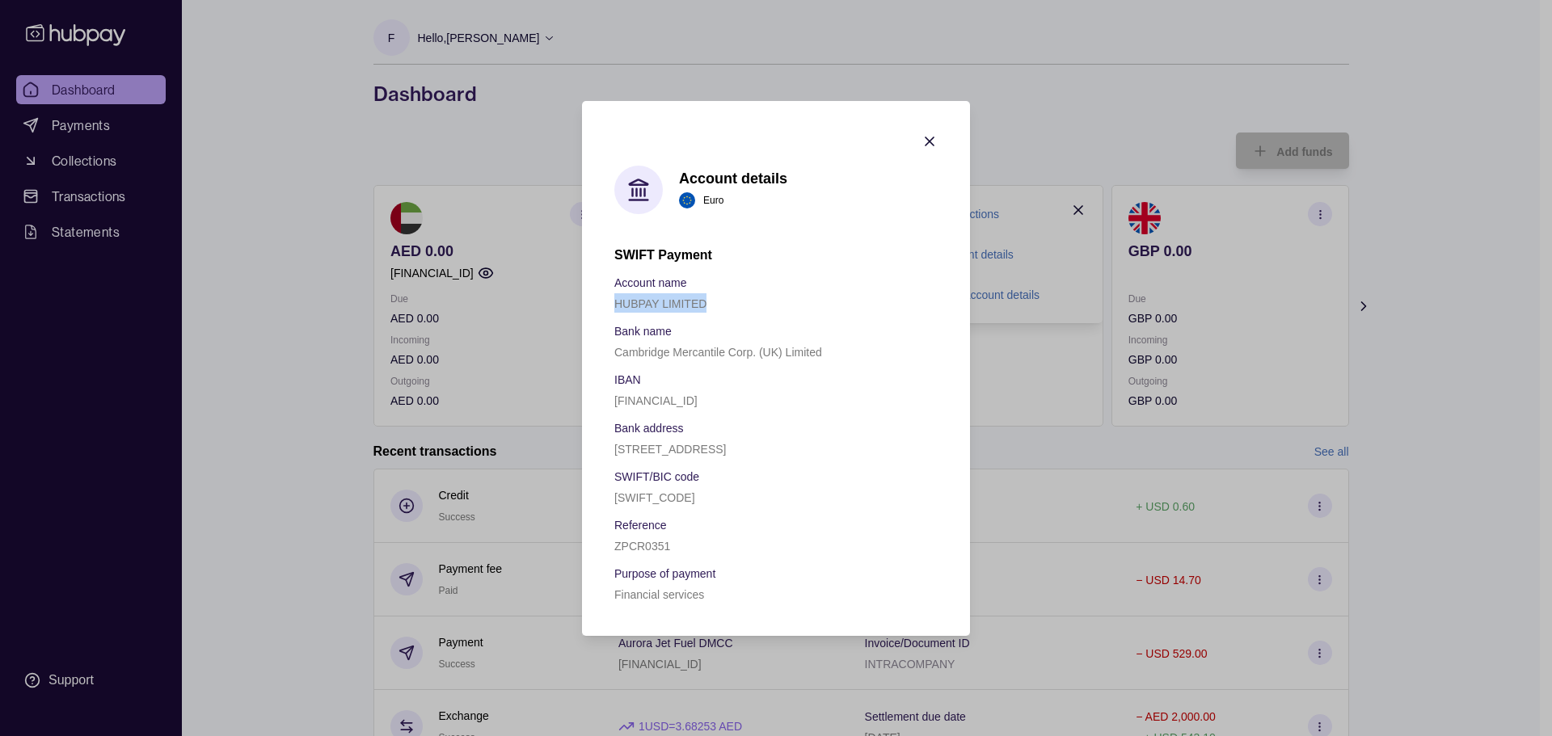
drag, startPoint x: 710, startPoint y: 274, endPoint x: 613, endPoint y: 277, distance: 97.0
click at [613, 277] on section "Account details Euro SWIFT Payment Account name HUBPAY LIMITED Bank name Cambri…" at bounding box center [776, 368] width 388 height 535
click at [609, 192] on section "Account details Euro SWIFT Payment Account name HUBPAY LIMITED Bank name Cambri…" at bounding box center [776, 368] width 388 height 535
click at [925, 133] on icon "button" at bounding box center [929, 141] width 16 height 16
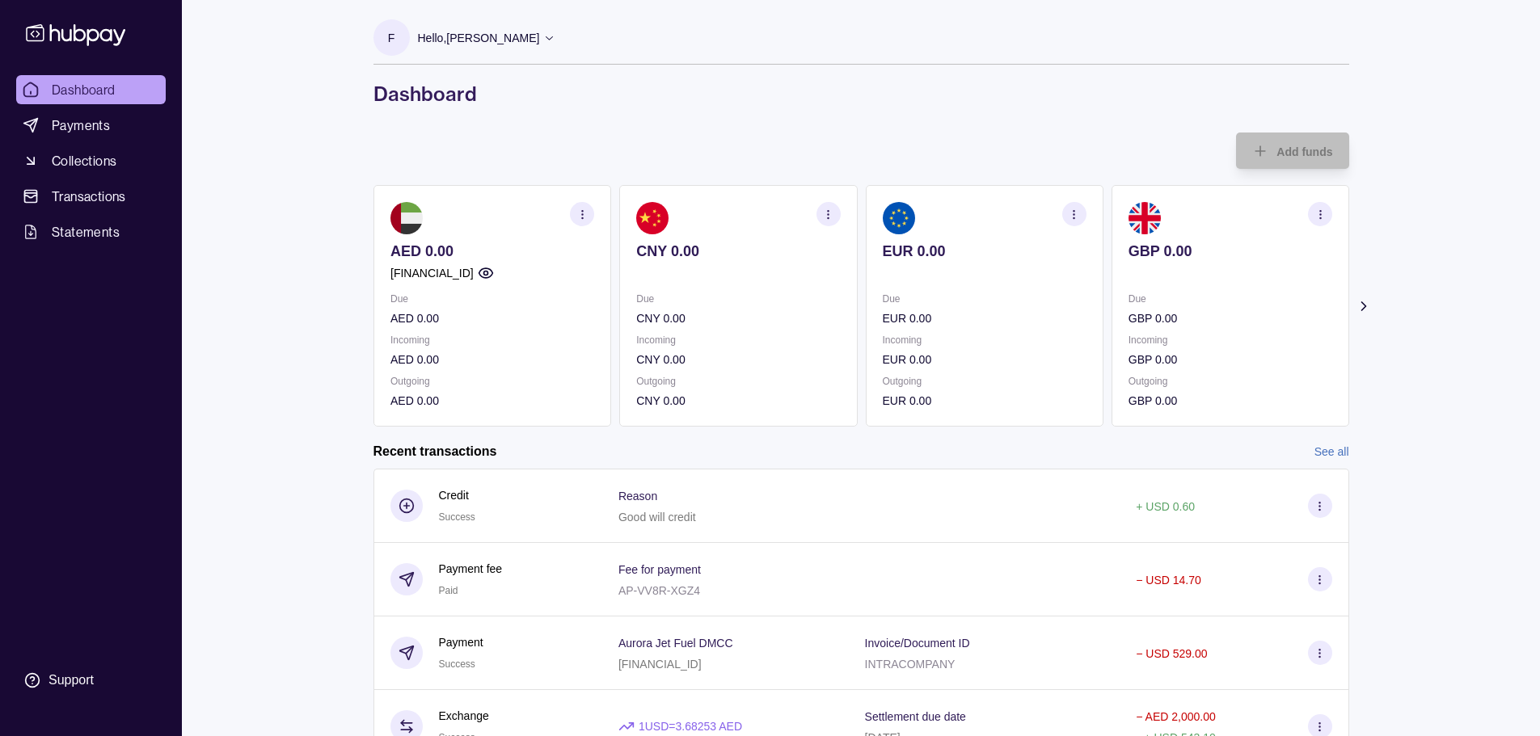
click at [858, 133] on div "Add funds AED 0.00 [FINANCIAL_ID] Due AED 0.00 Incoming AED 0.00 Outgoing AED 0…" at bounding box center [861, 280] width 976 height 294
click at [883, 140] on div "Add funds AED 0.00 [FINANCIAL_ID] Due AED 0.00 Incoming AED 0.00 Outgoing AED 0…" at bounding box center [861, 280] width 976 height 294
click at [579, 212] on icon "button" at bounding box center [581, 215] width 12 height 12
click at [475, 255] on link "View account details" at bounding box center [470, 255] width 103 height 18
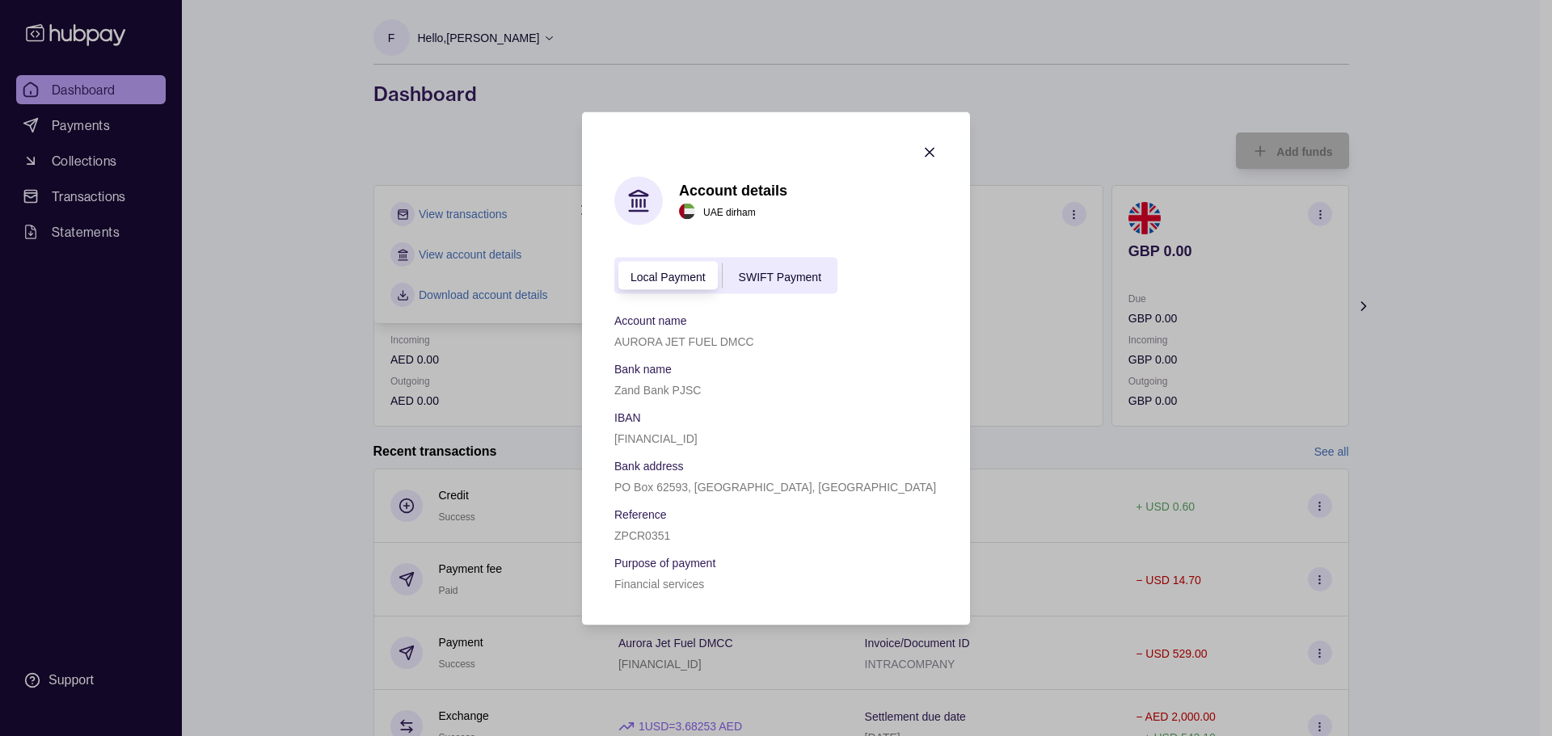
click at [772, 275] on span "SWIFT Payment" at bounding box center [780, 276] width 82 height 13
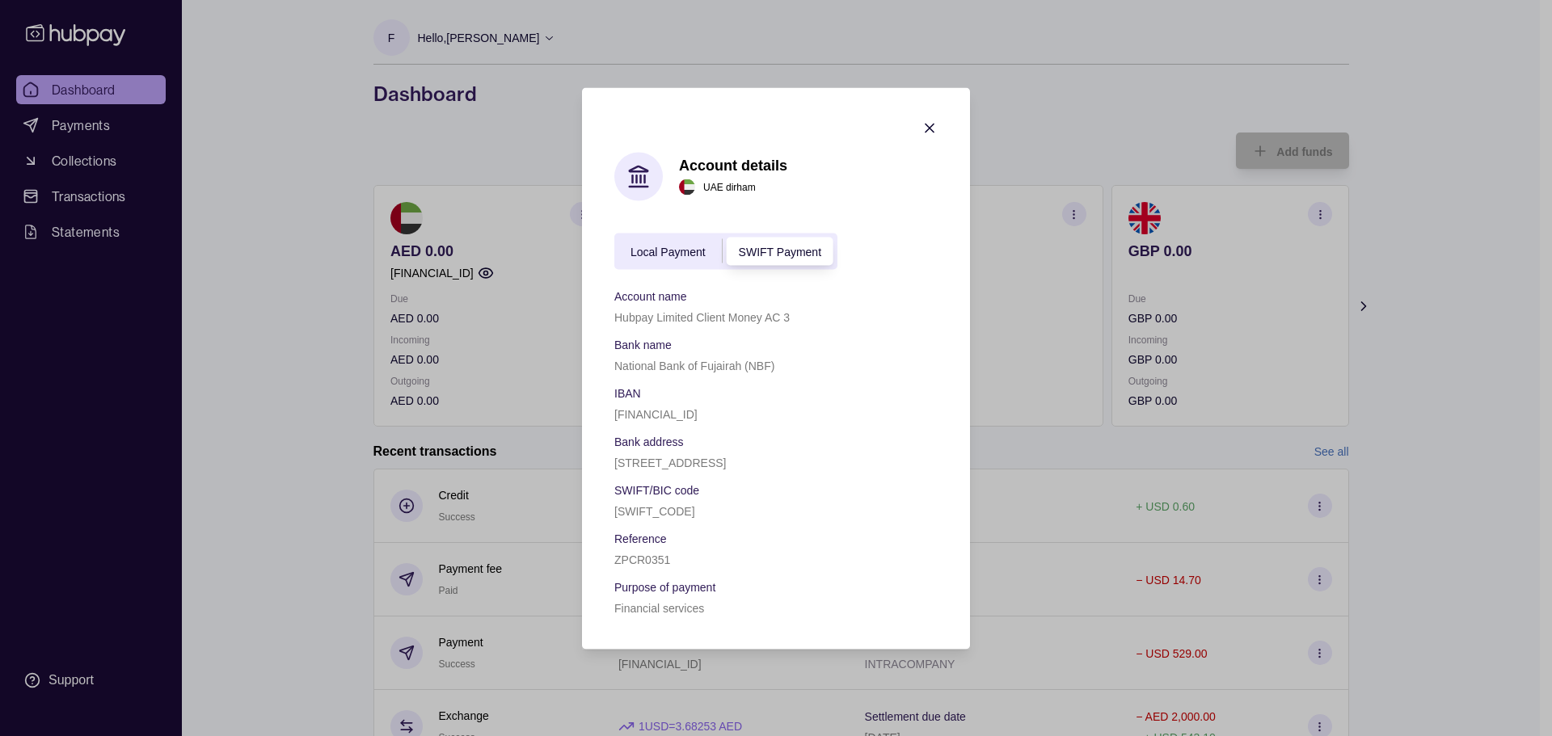
click at [670, 246] on span "Local Payment" at bounding box center [667, 252] width 75 height 13
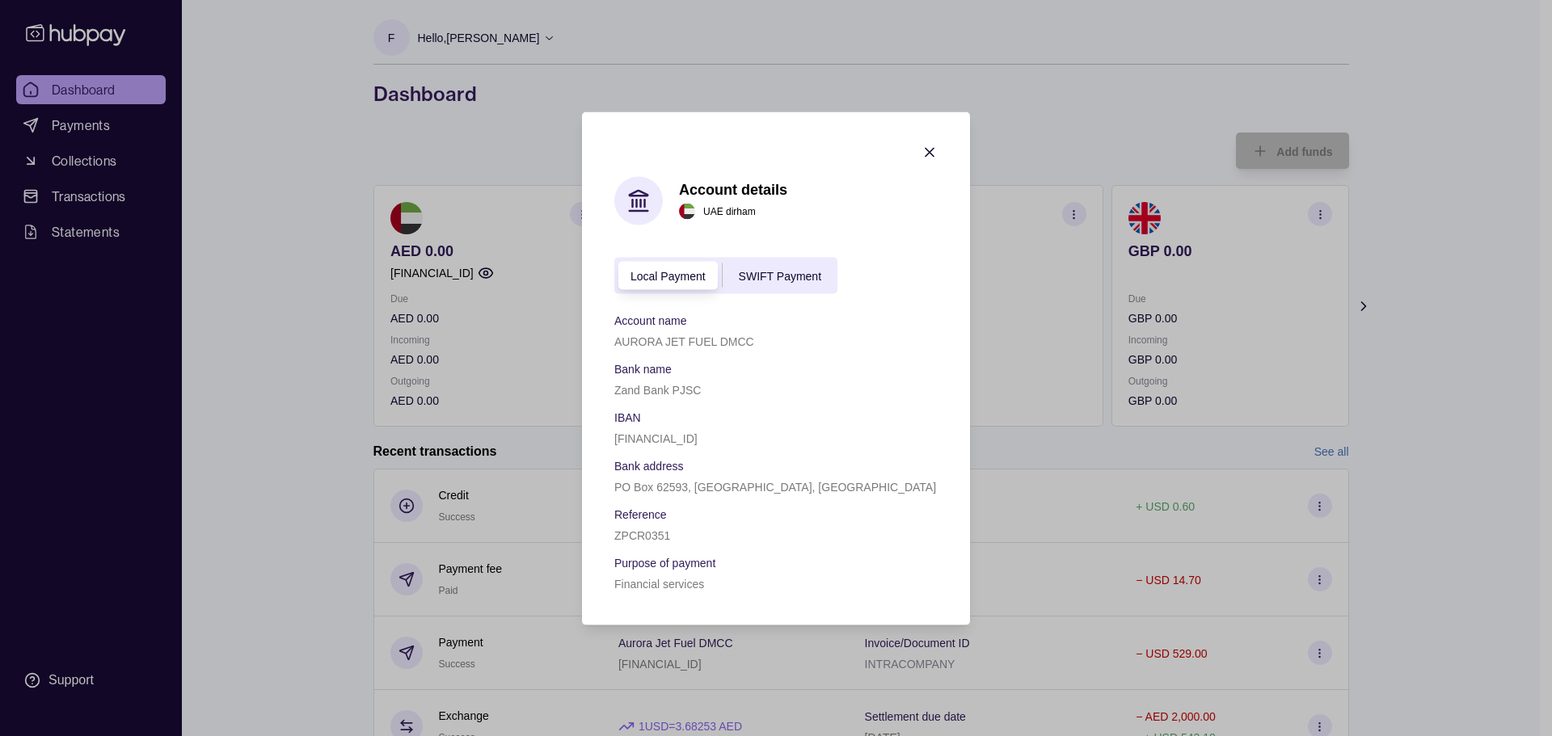
click at [927, 154] on icon "button" at bounding box center [929, 152] width 8 height 8
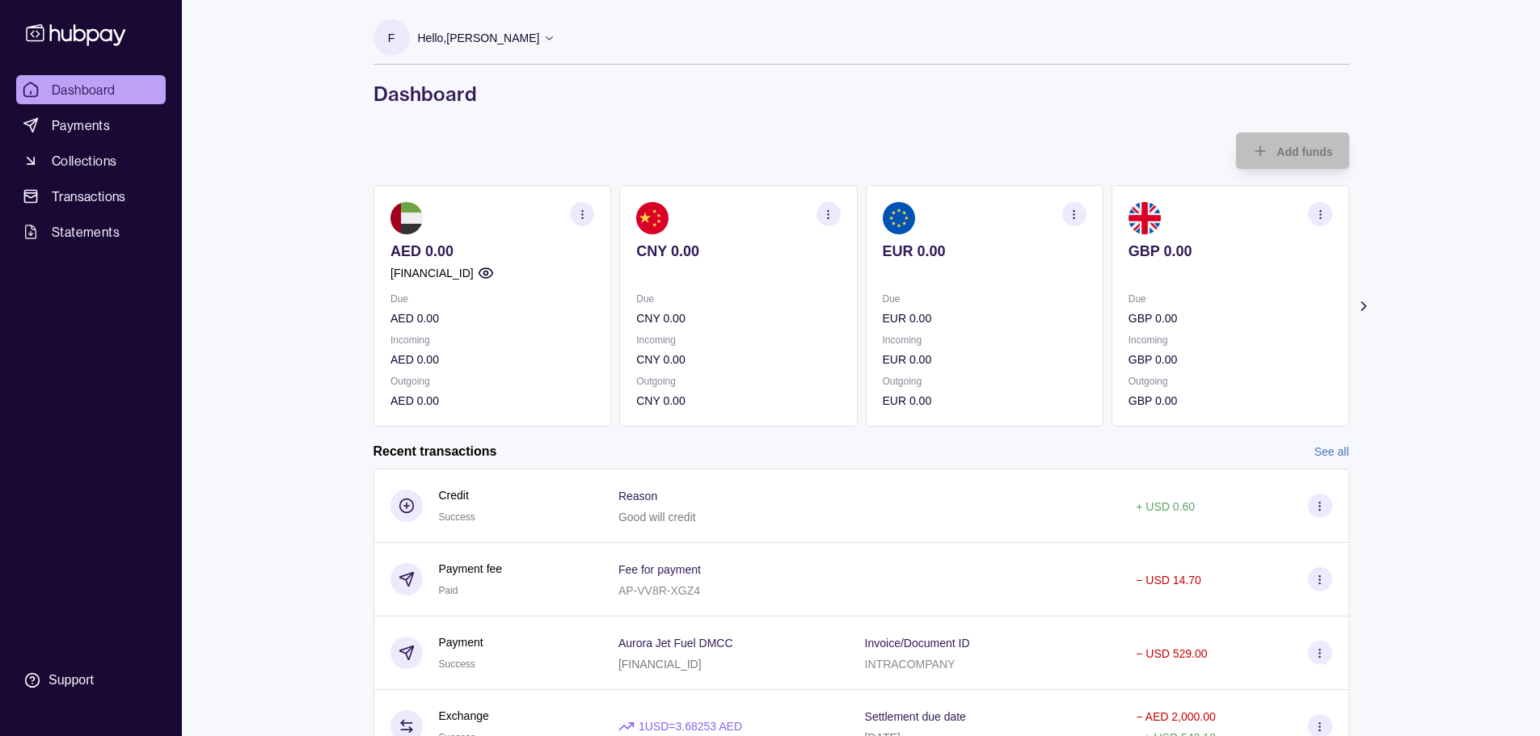
click at [1360, 301] on icon at bounding box center [1363, 306] width 16 height 16
click at [1362, 309] on icon at bounding box center [1363, 306] width 4 height 8
click at [1321, 209] on icon "button" at bounding box center [1319, 215] width 12 height 12
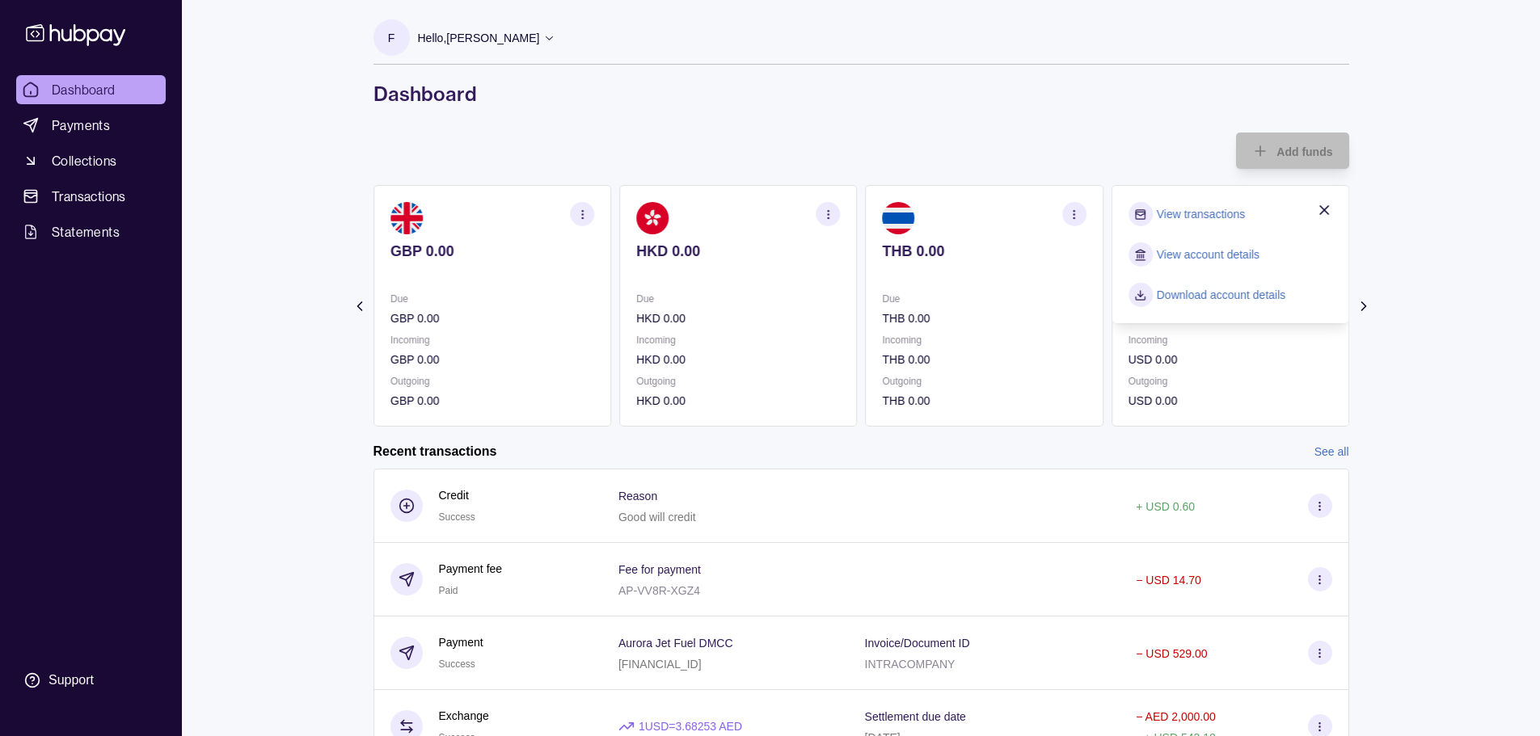
click at [1199, 255] on link "View account details" at bounding box center [1207, 255] width 103 height 18
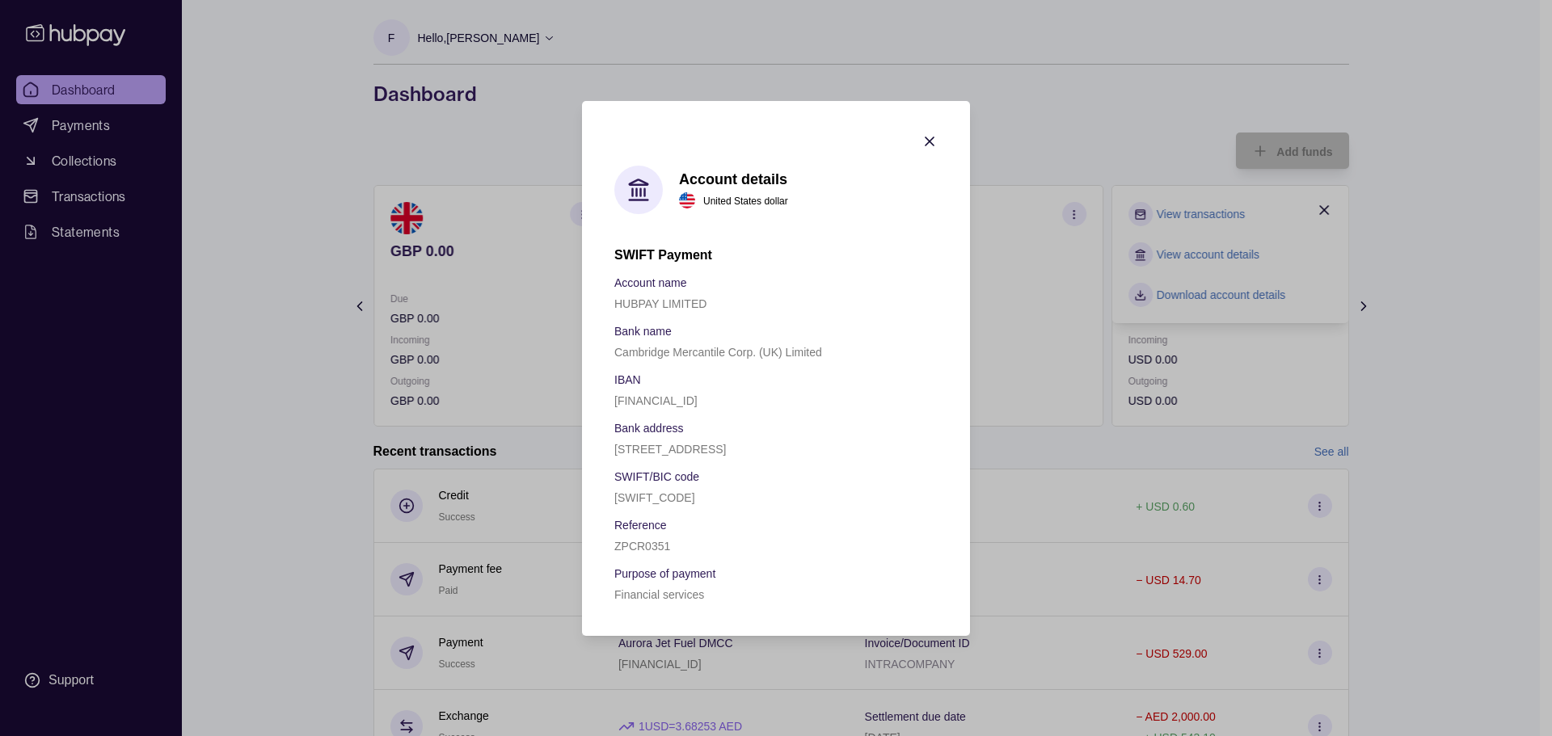
click at [930, 137] on icon "button" at bounding box center [929, 141] width 8 height 8
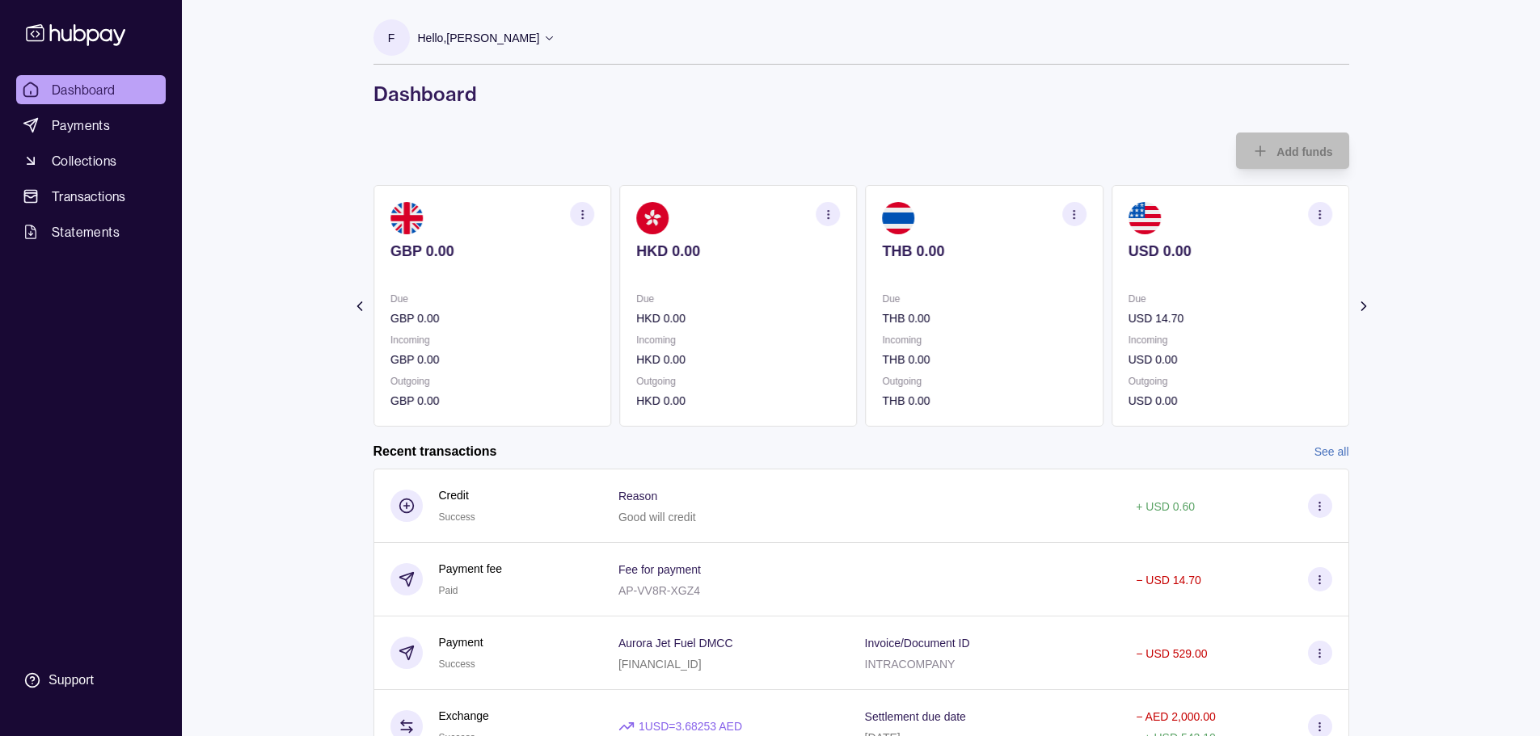
click at [358, 307] on icon at bounding box center [359, 306] width 4 height 8
click at [828, 216] on icon "button" at bounding box center [828, 215] width 12 height 12
click at [722, 254] on link "View account details" at bounding box center [715, 255] width 103 height 18
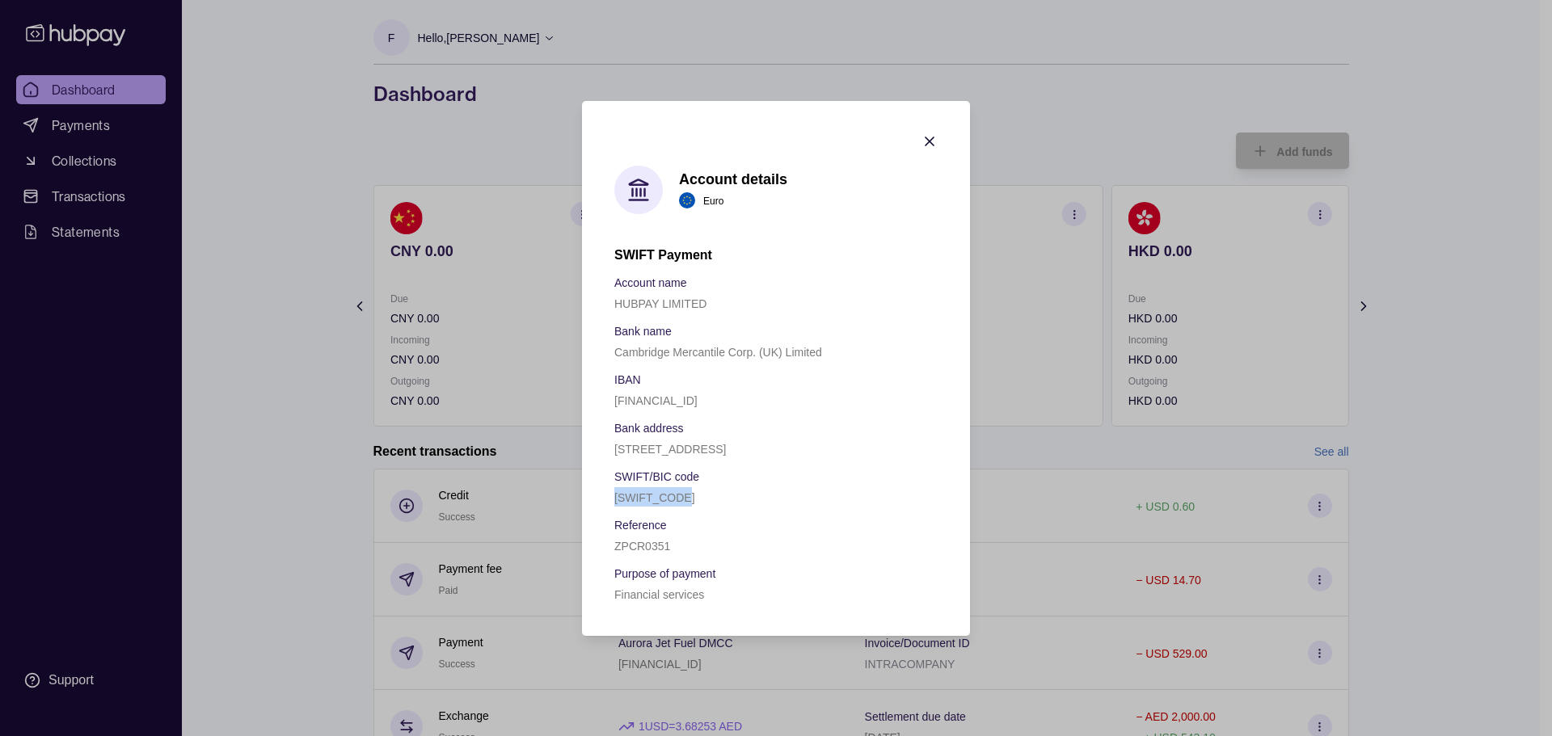
drag, startPoint x: 700, startPoint y: 529, endPoint x: 617, endPoint y: 521, distance: 83.6
click at [617, 507] on div "[SWIFT_CODE]" at bounding box center [775, 496] width 323 height 19
copy p "[SWIFT_CODE]"
click at [929, 133] on icon "button" at bounding box center [929, 141] width 16 height 16
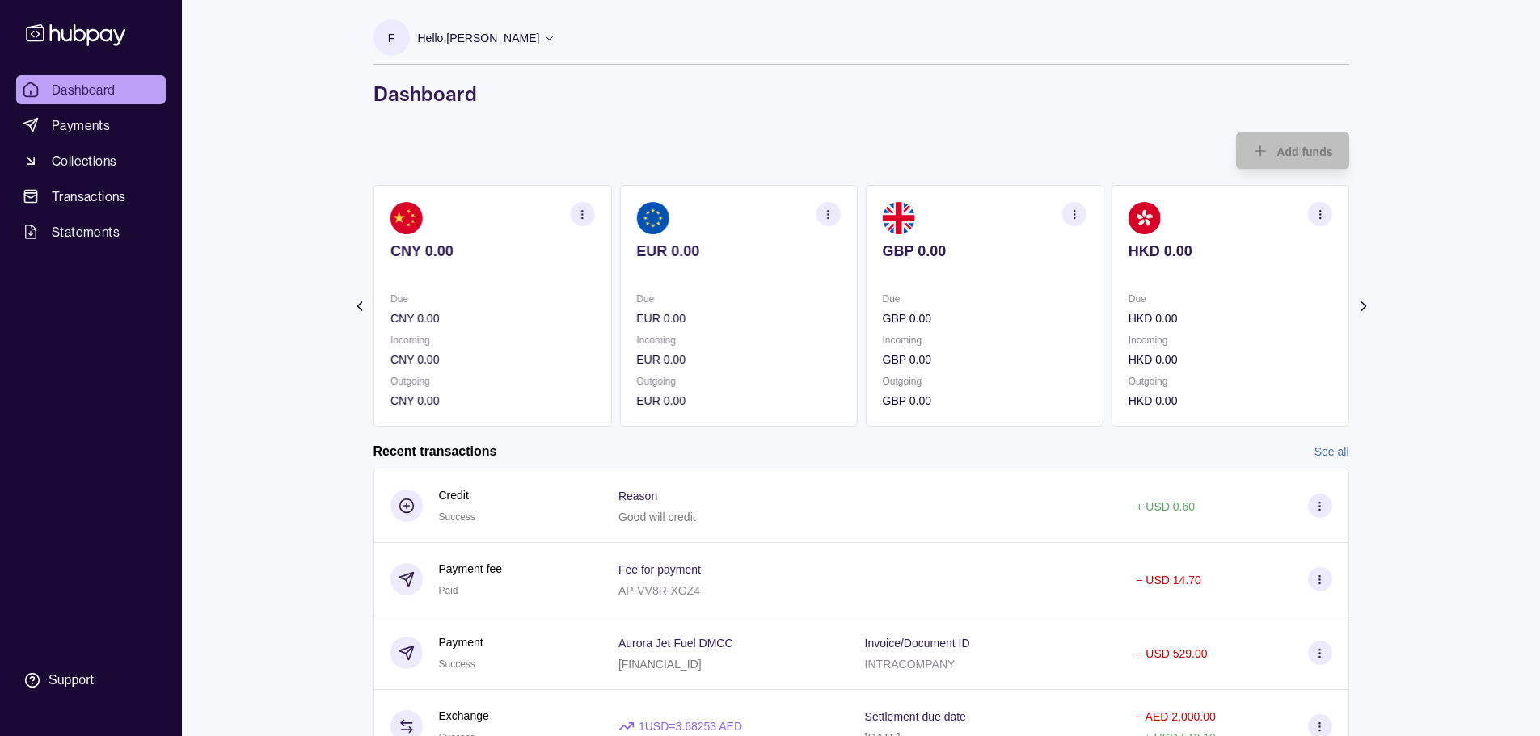
click at [828, 219] on icon "button" at bounding box center [828, 215] width 12 height 12
click at [727, 258] on link "View account details" at bounding box center [715, 255] width 103 height 18
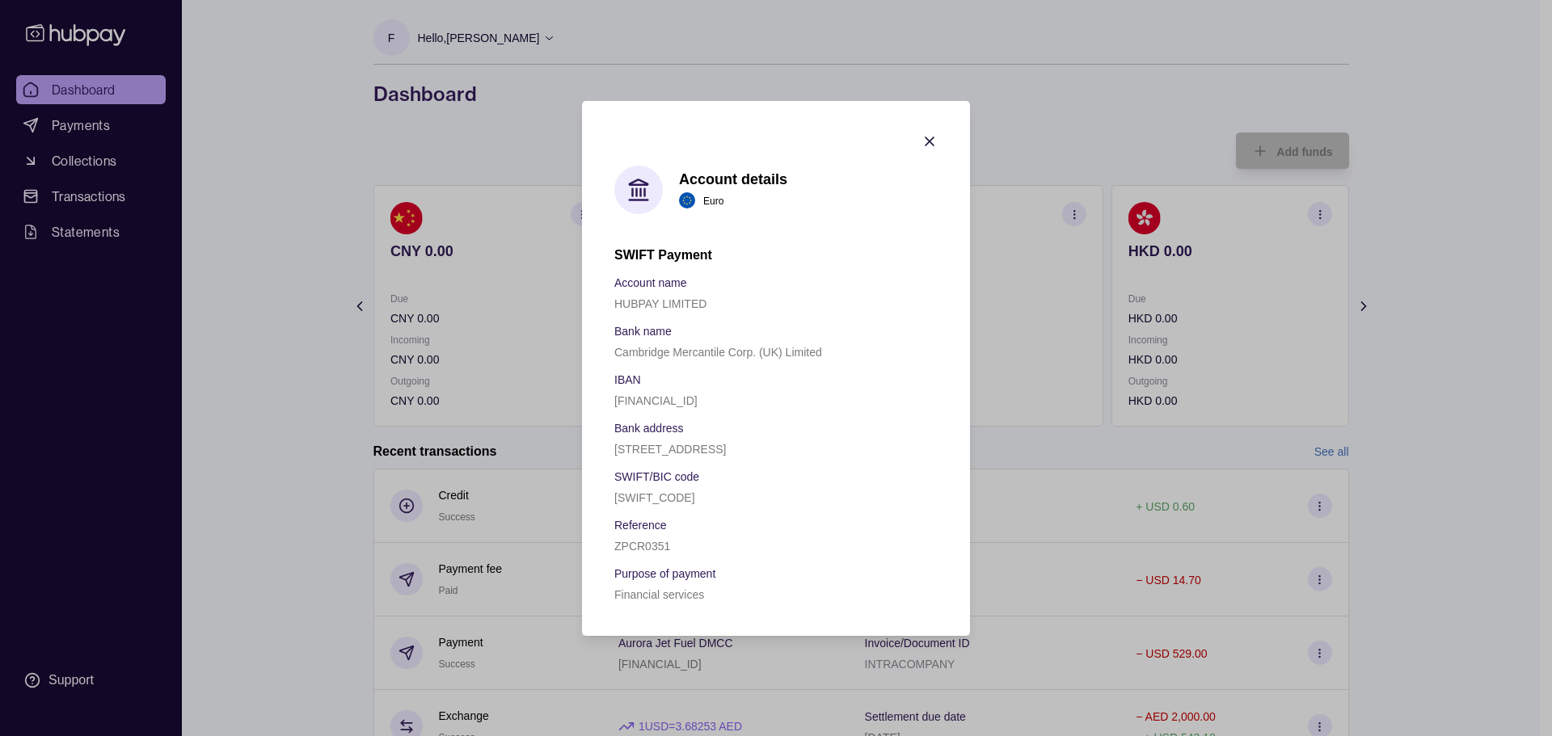
click at [935, 133] on icon "button" at bounding box center [929, 141] width 16 height 16
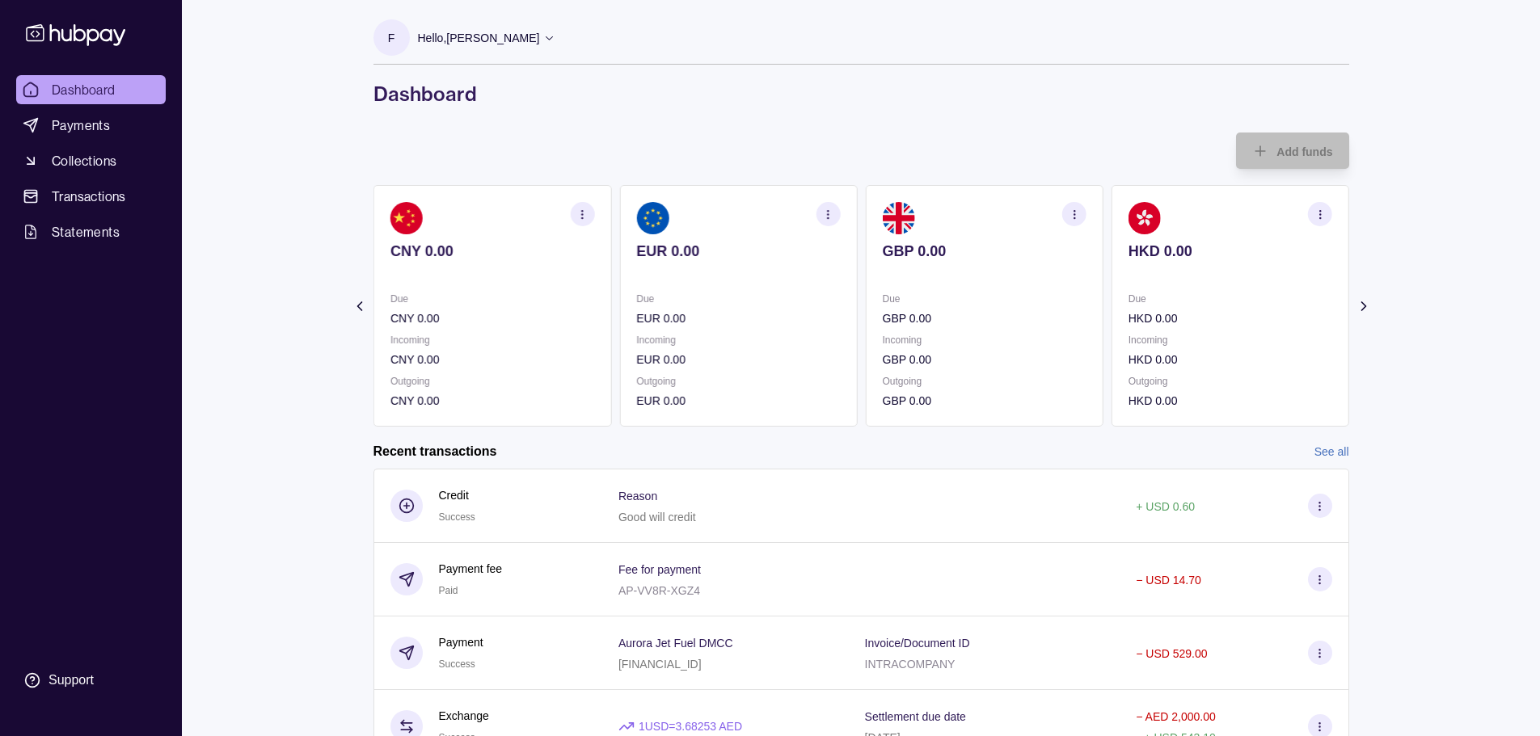
click at [827, 213] on icon "button" at bounding box center [828, 215] width 12 height 12
click at [738, 253] on link "View account details" at bounding box center [715, 255] width 103 height 18
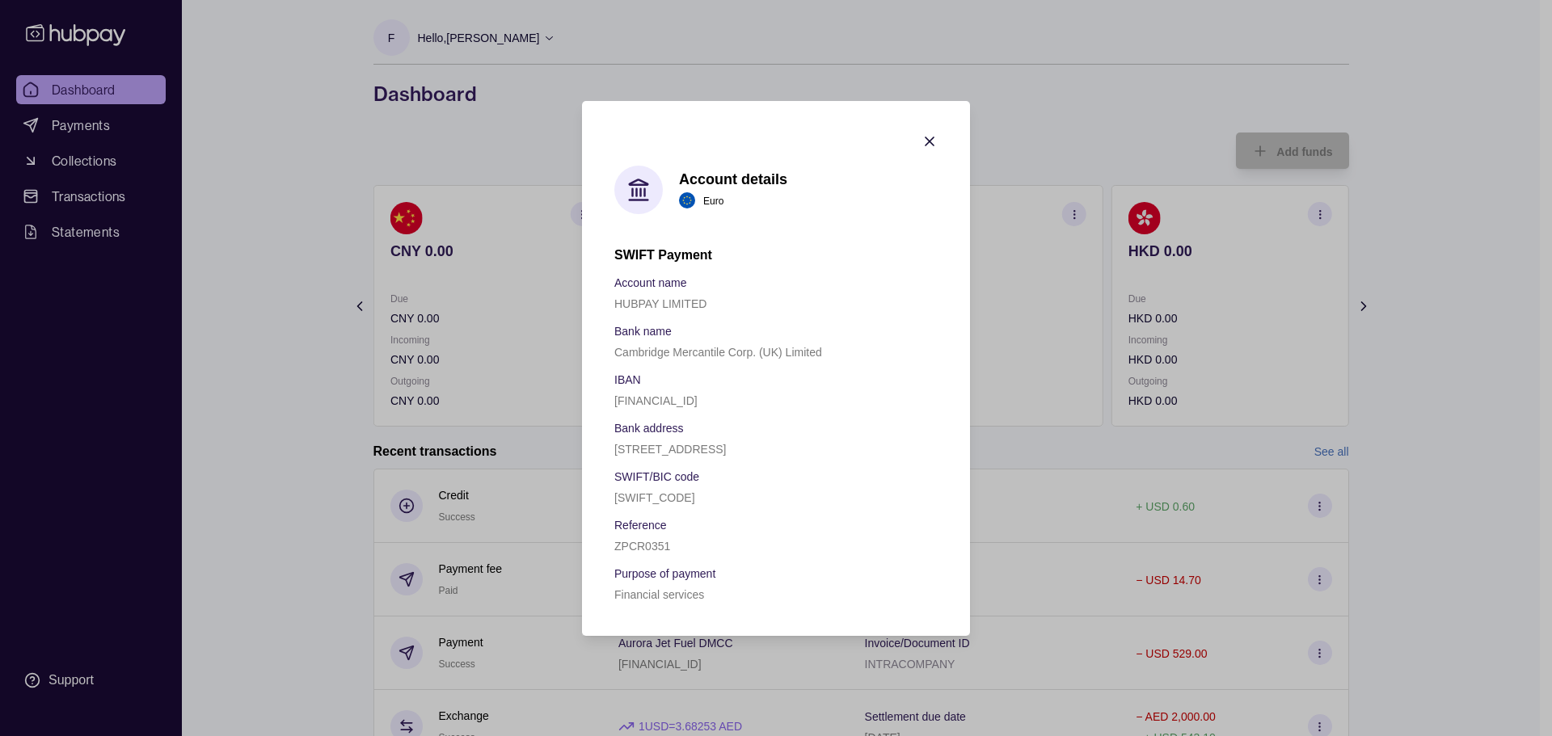
click at [928, 133] on icon "button" at bounding box center [929, 141] width 16 height 16
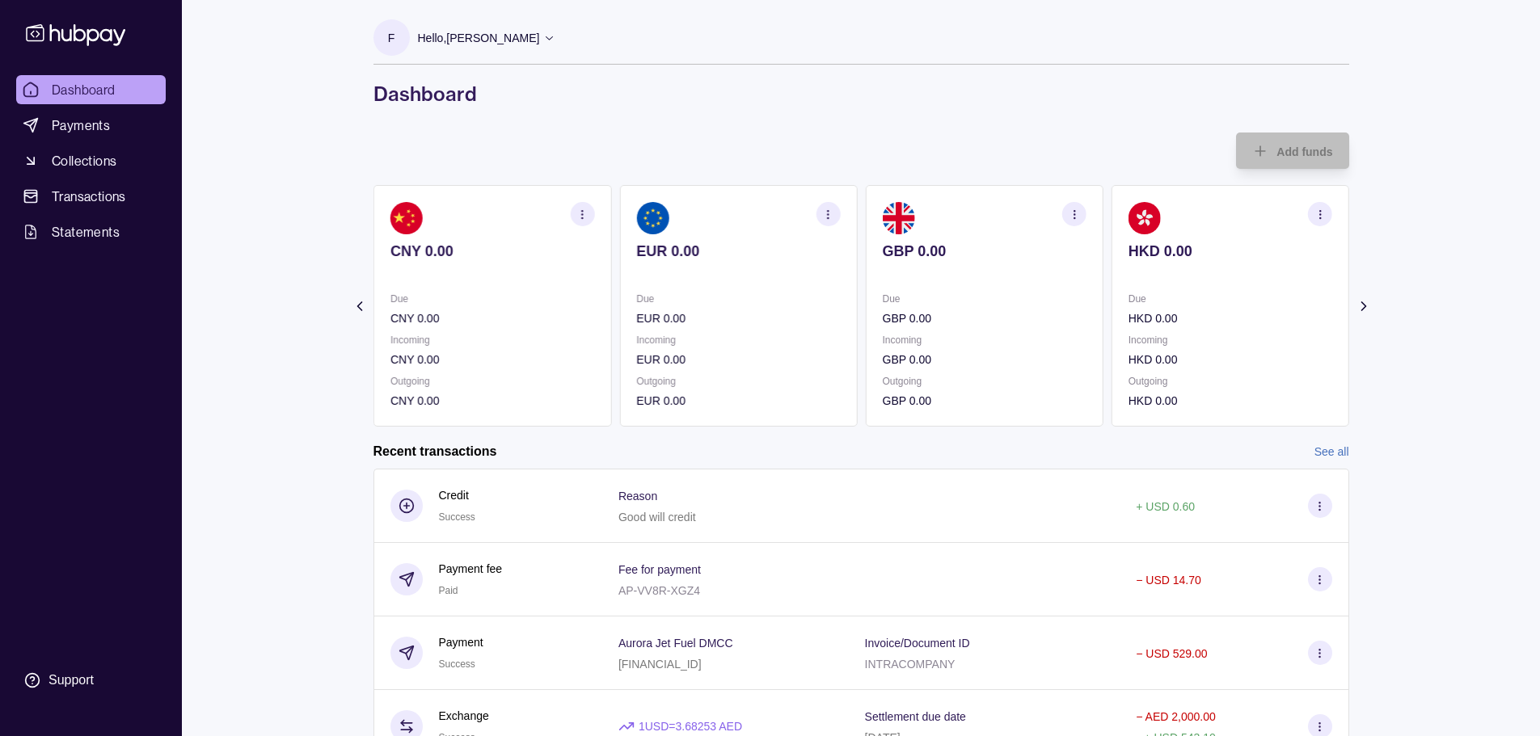
click at [828, 210] on circle "button" at bounding box center [827, 210] width 1 height 1
click at [731, 250] on link "View account details" at bounding box center [715, 255] width 103 height 18
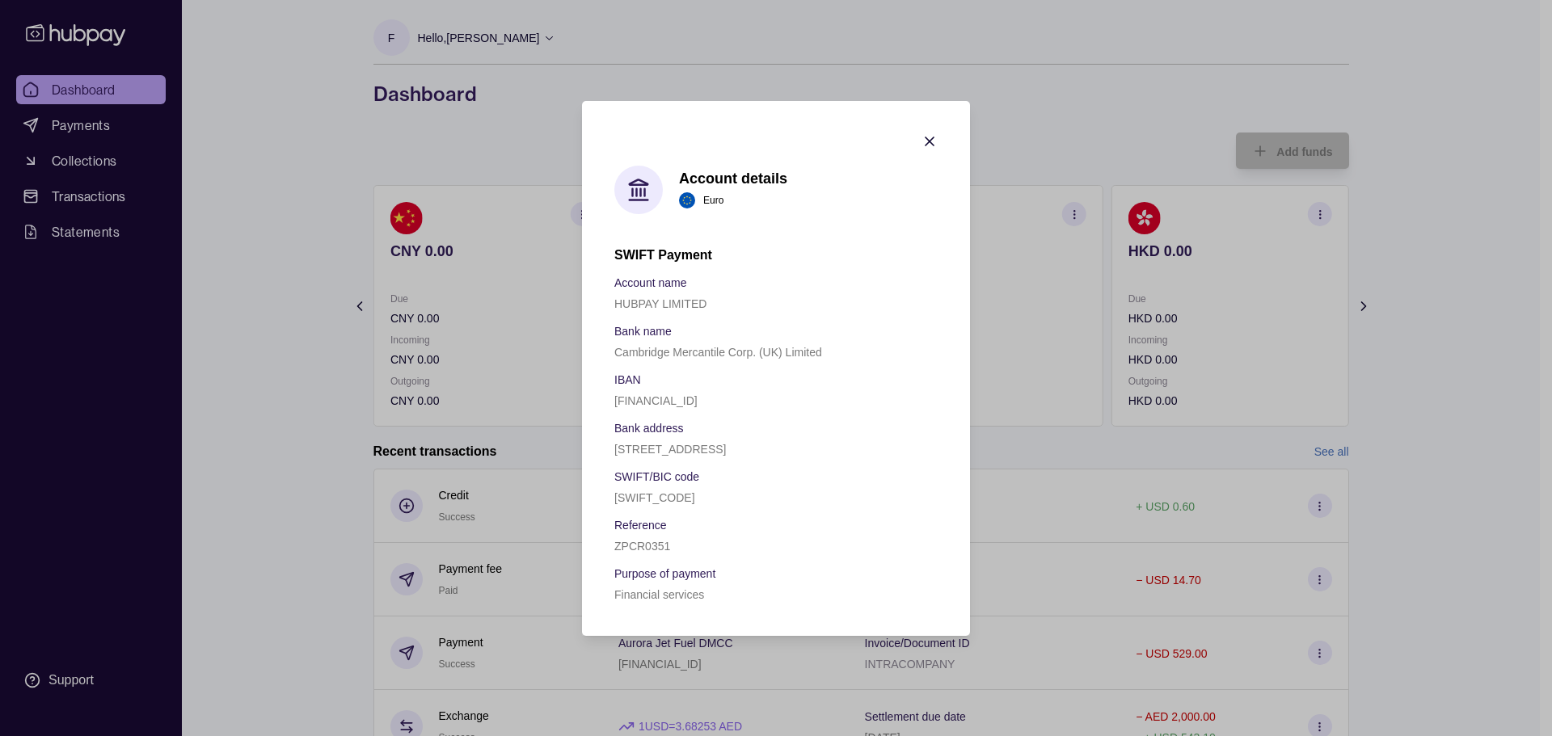
drag, startPoint x: 922, startPoint y: 112, endPoint x: 862, endPoint y: 118, distance: 61.0
click at [922, 133] on icon "button" at bounding box center [929, 141] width 16 height 16
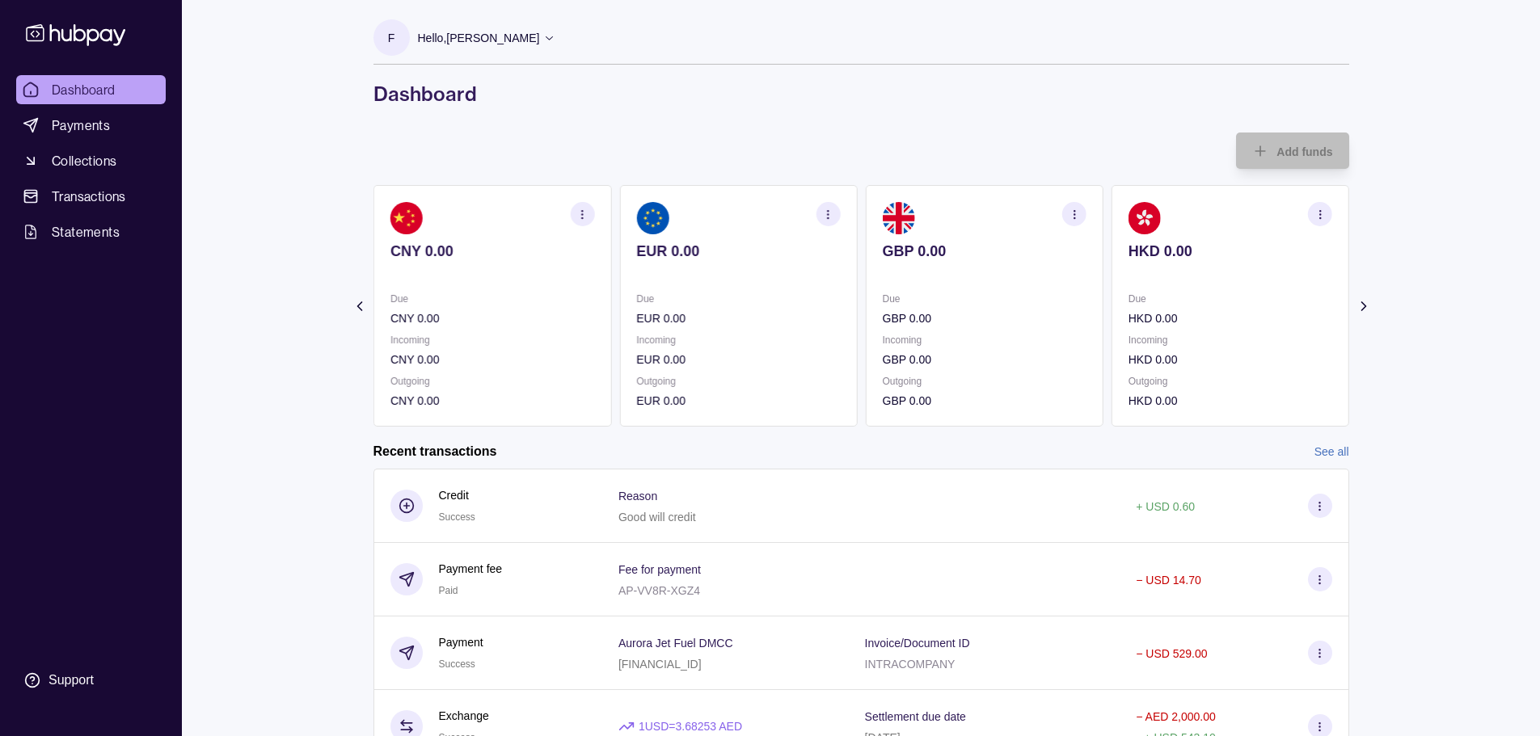
click at [228, 158] on div "Dashboard Payments Collections Transactions Statements Support F Hello, [PERSON…" at bounding box center [770, 444] width 1540 height 889
click at [595, 137] on div "Add funds AED 0.00 [FINANCIAL_ID] Due AED 0.00 Incoming AED 0.00 Outgoing AED 0…" at bounding box center [861, 280] width 976 height 294
click at [671, 160] on div "Add funds AED 0.00 [FINANCIAL_ID] Due AED 0.00 Incoming AED 0.00 Outgoing AED 0…" at bounding box center [861, 280] width 976 height 294
click at [663, 158] on div "Add funds AED 0.00 [FINANCIAL_ID] Due AED 0.00 Incoming AED 0.00 Outgoing AED 0…" at bounding box center [861, 280] width 976 height 294
drag, startPoint x: 349, startPoint y: 78, endPoint x: 590, endPoint y: 124, distance: 245.2
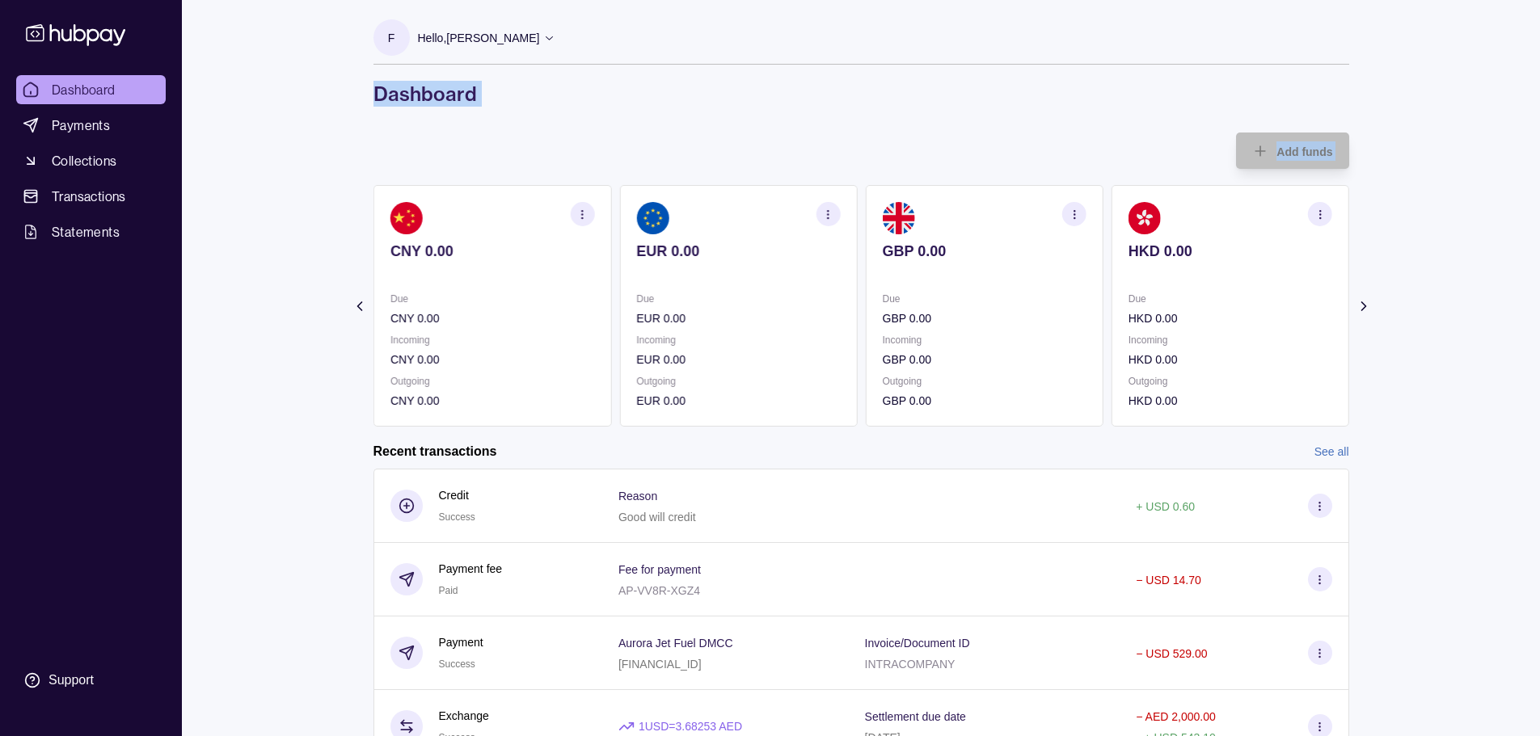
click at [589, 126] on div "F Hello, [PERSON_NAME] Jet Fuel DMCC Account Terms and conditions Privacy polic…" at bounding box center [861, 435] width 1040 height 870
click at [588, 120] on div "F Hello, [PERSON_NAME] Jet Fuel DMCC Account Terms and conditions Privacy polic…" at bounding box center [861, 435] width 1040 height 870
click at [1086, 107] on div "F Hello, [PERSON_NAME] Jet Fuel DMCC Account Terms and conditions Privacy polic…" at bounding box center [861, 435] width 1040 height 870
click at [600, 126] on div "F Hello, [PERSON_NAME] Jet Fuel DMCC Account Terms and conditions Privacy polic…" at bounding box center [861, 435] width 1040 height 870
click at [619, 149] on div "Add funds AED 0.00 [FINANCIAL_ID] Due AED 0.00 Incoming AED 0.00 Outgoing AED 0…" at bounding box center [861, 280] width 976 height 294
